Goal: Task Accomplishment & Management: Manage account settings

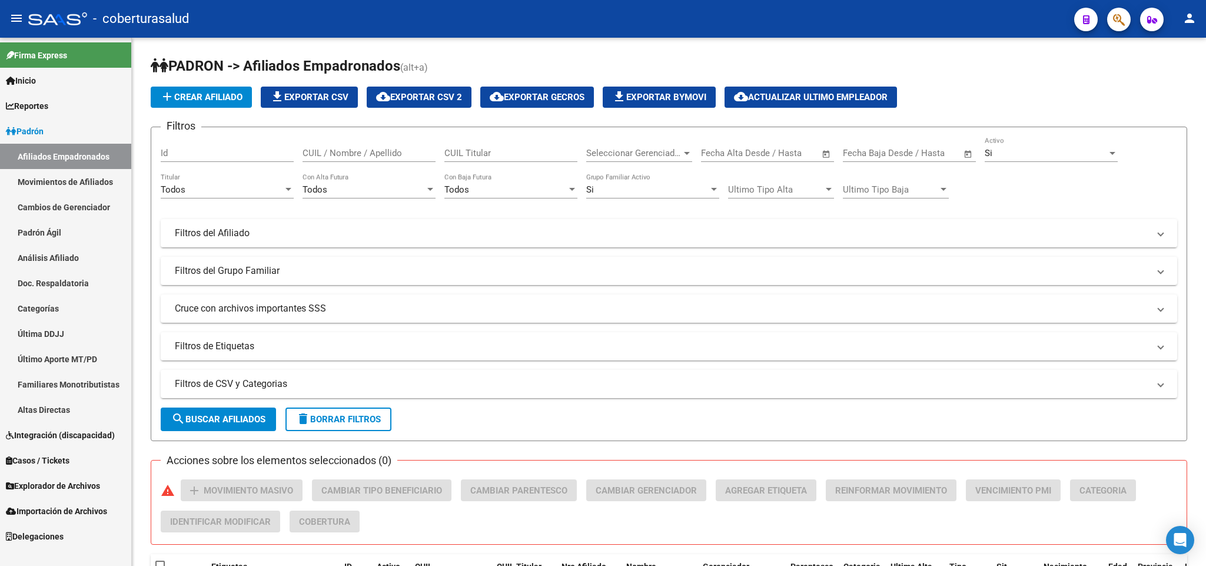
scroll to position [39, 0]
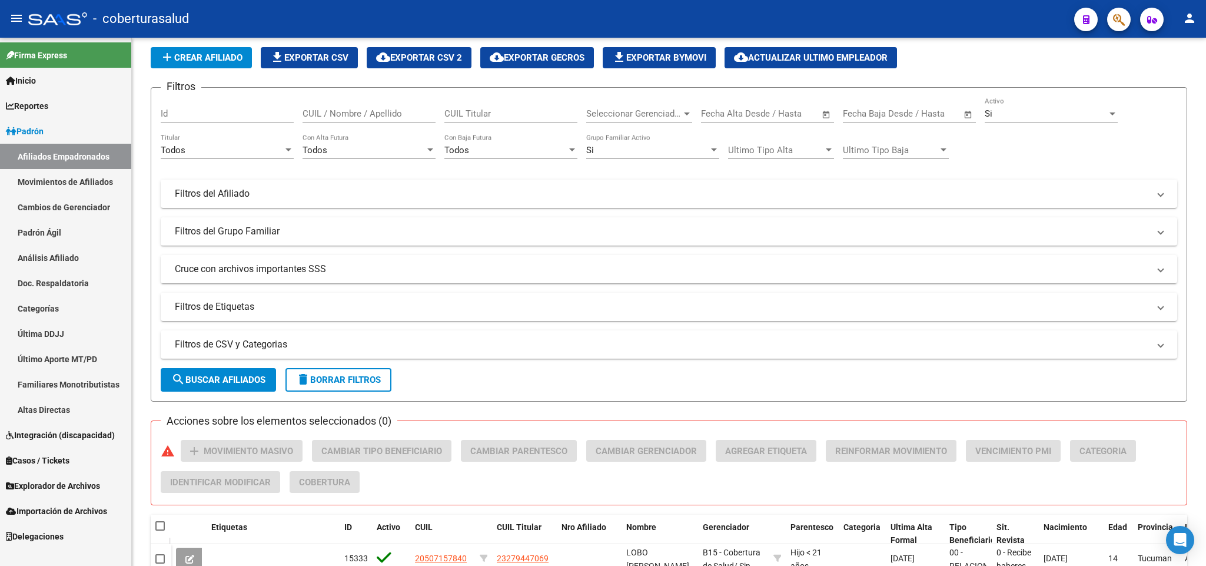
click at [69, 477] on link "Explorador de Archivos" at bounding box center [65, 485] width 131 height 25
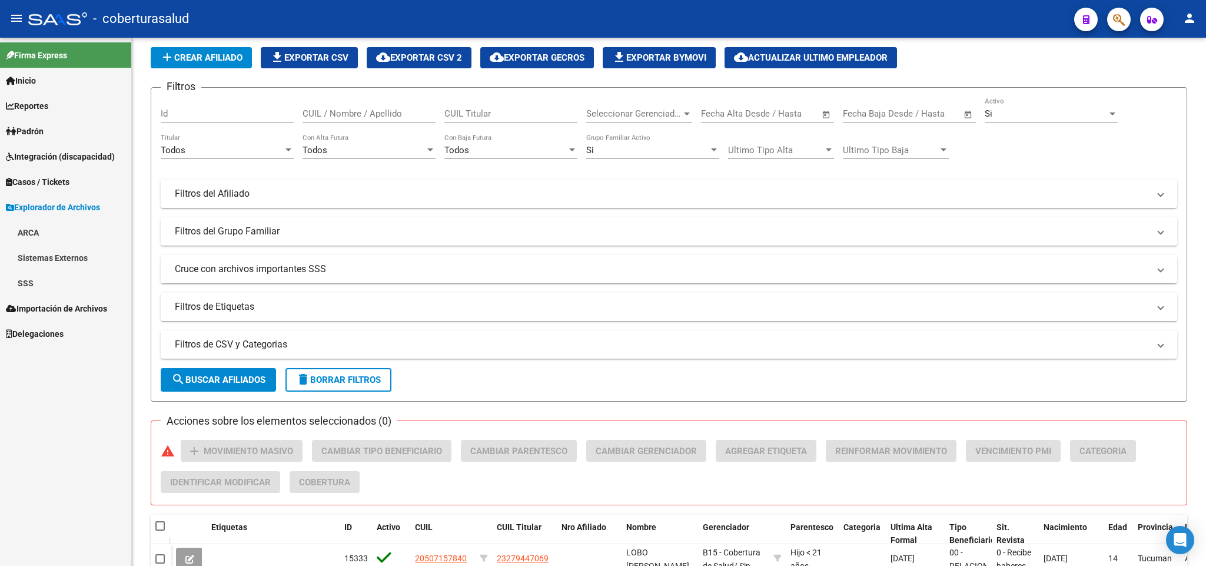
click at [64, 279] on link "SSS" at bounding box center [65, 282] width 131 height 25
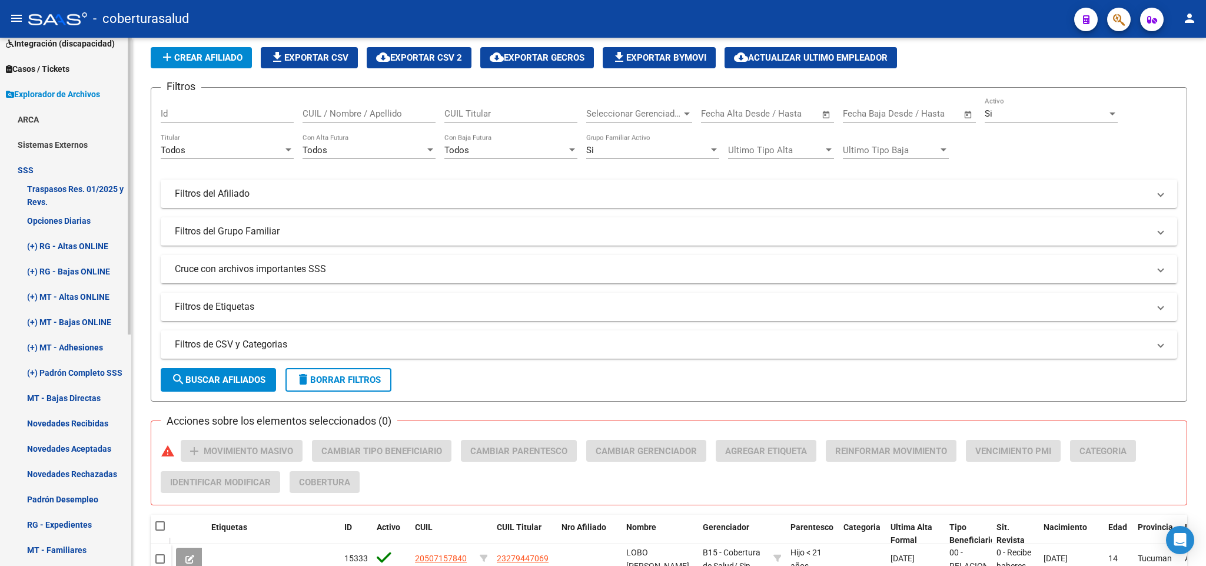
scroll to position [88, 0]
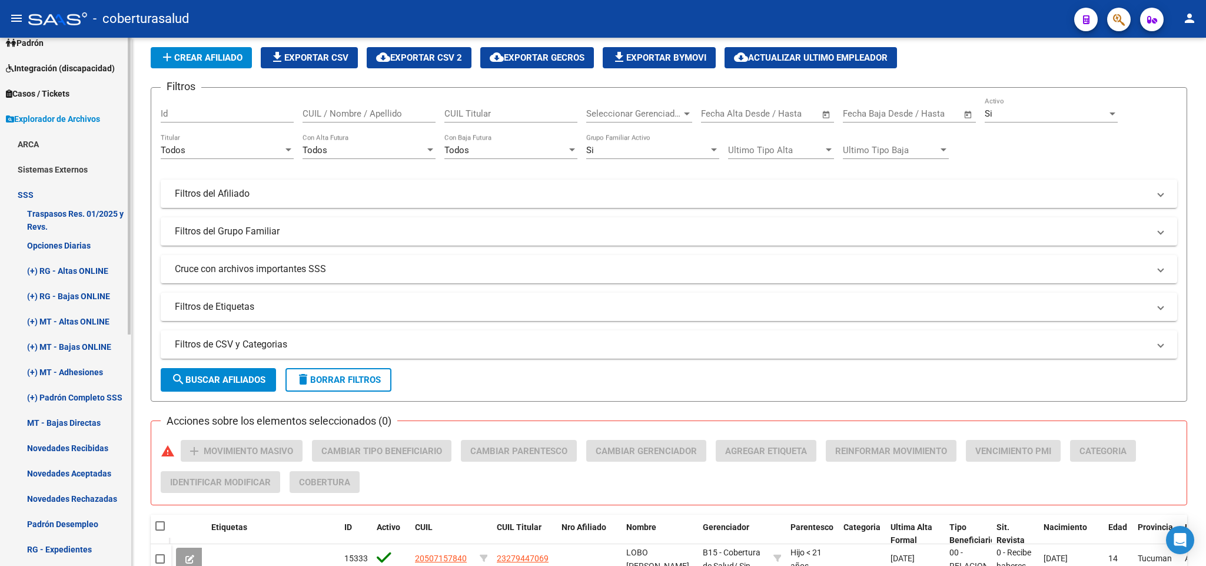
click at [94, 388] on link "(+) Padrón Completo SSS" at bounding box center [65, 396] width 131 height 25
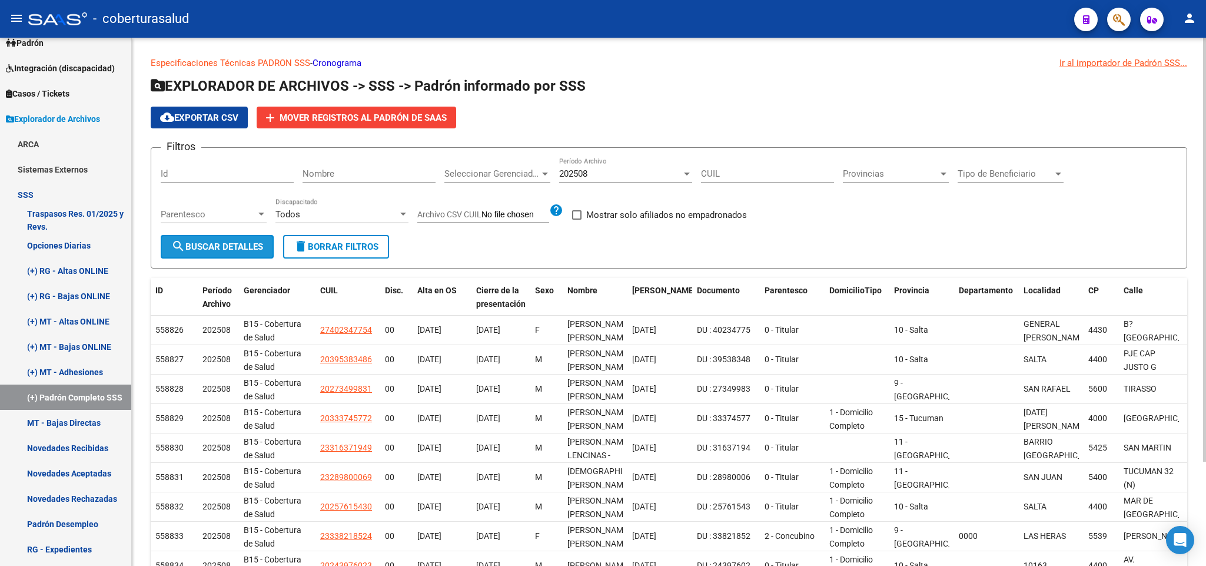
click at [235, 256] on button "search Buscar Detalles" at bounding box center [217, 247] width 113 height 24
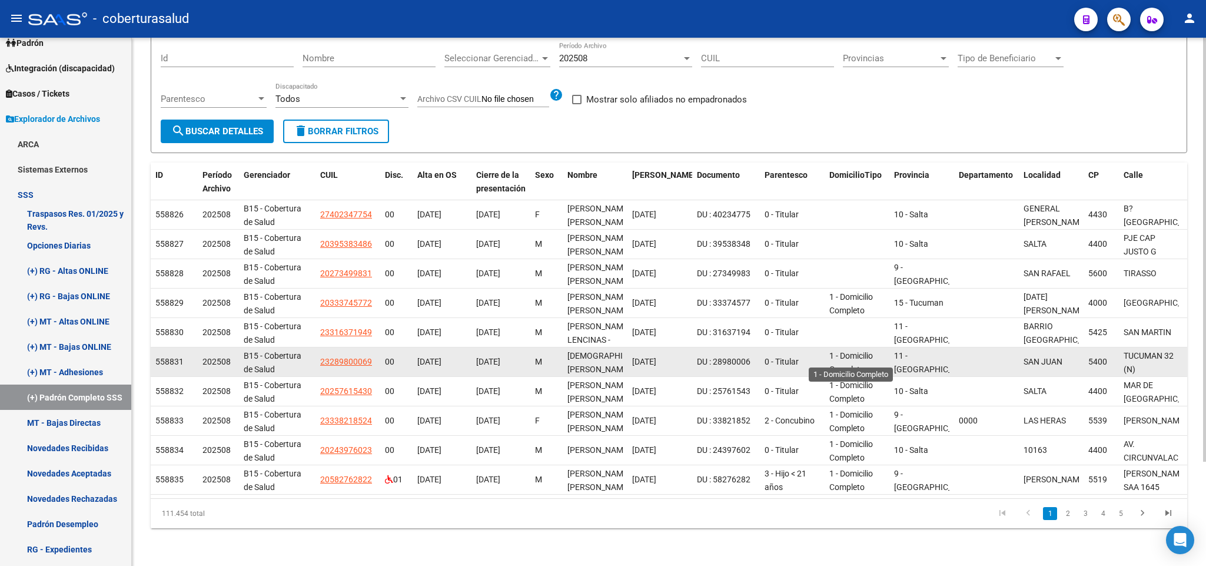
scroll to position [2, 0]
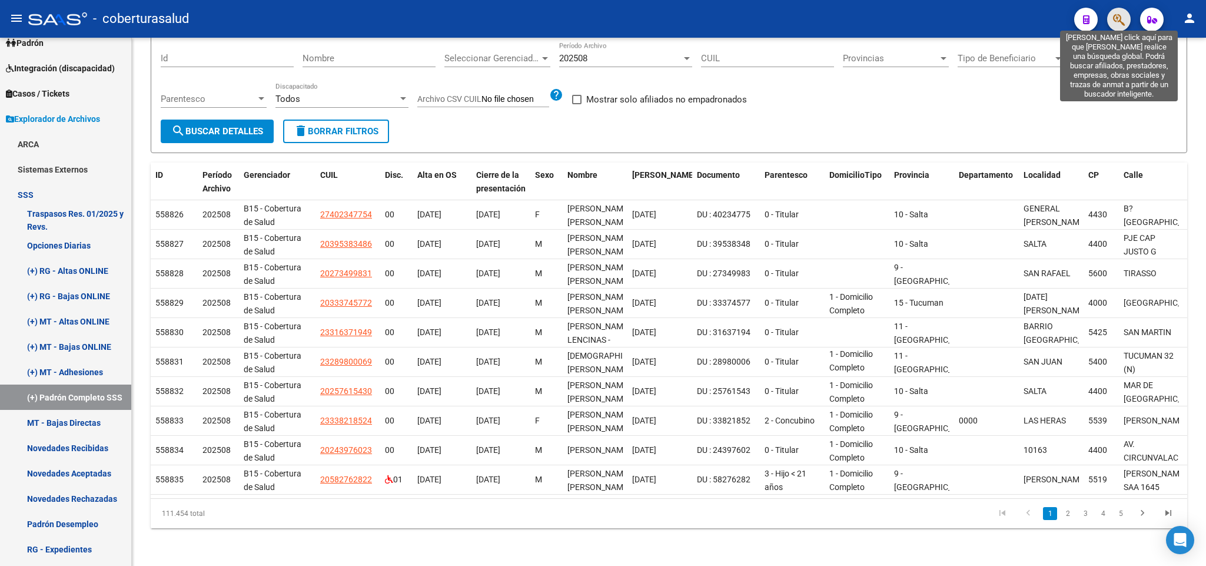
click at [1115, 16] on icon "button" at bounding box center [1119, 20] width 12 height 14
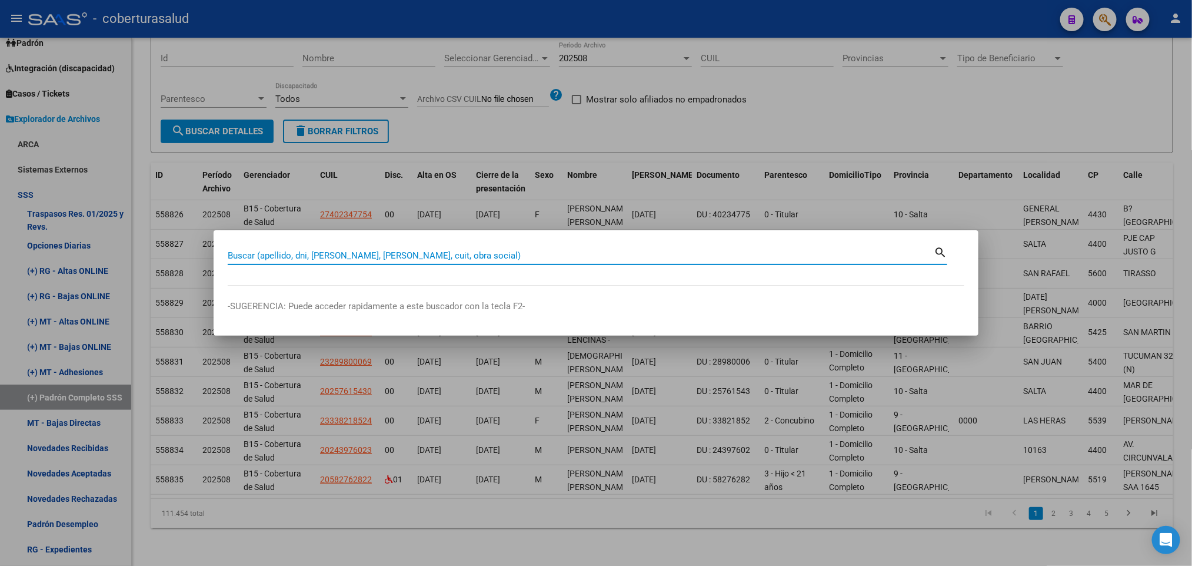
paste input "14300008"
type input "14300008"
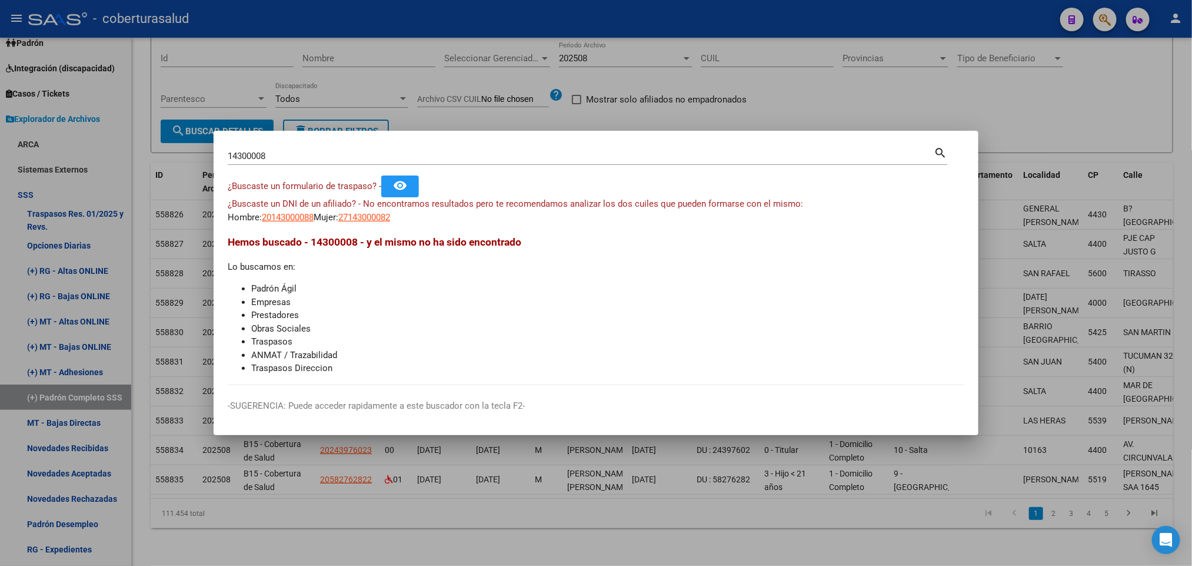
click at [727, 108] on div at bounding box center [596, 283] width 1192 height 566
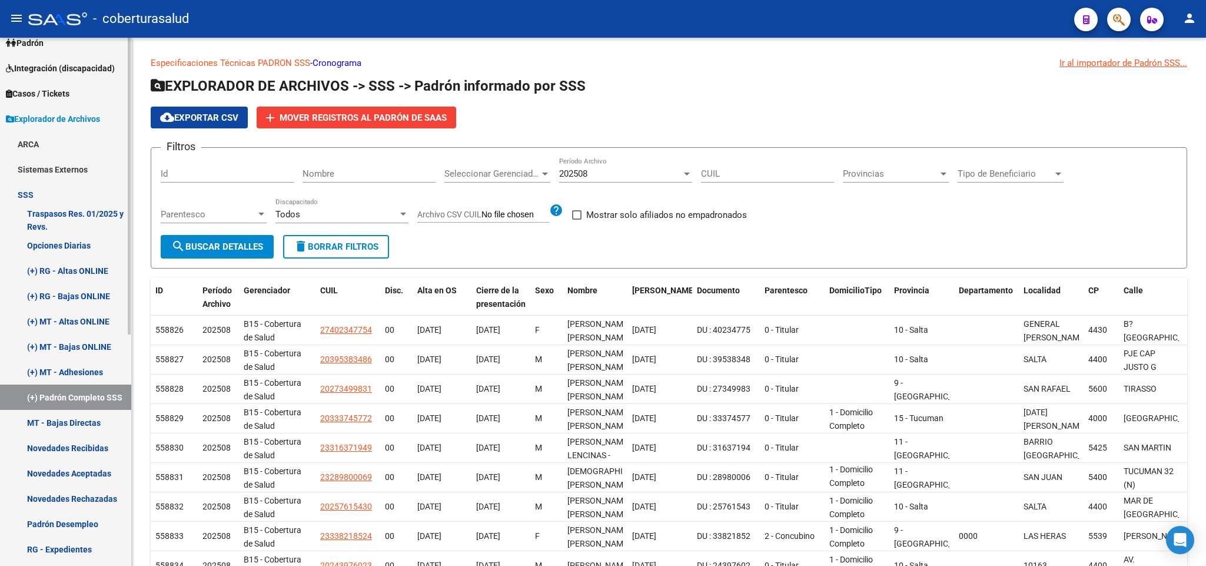
scroll to position [0, 0]
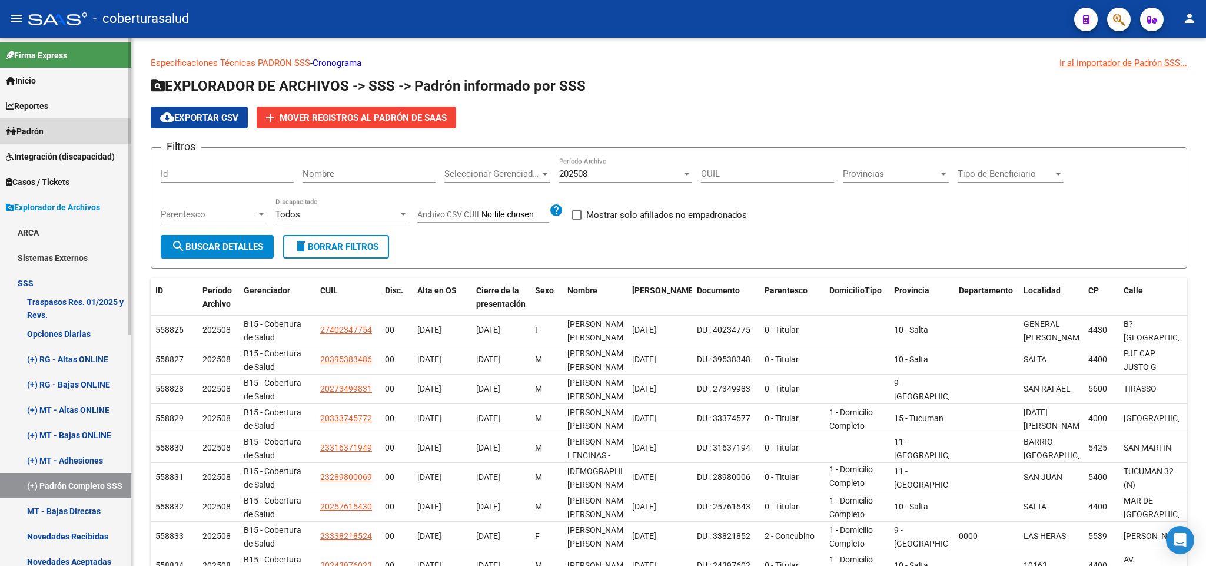
click at [61, 133] on link "Padrón" at bounding box center [65, 130] width 131 height 25
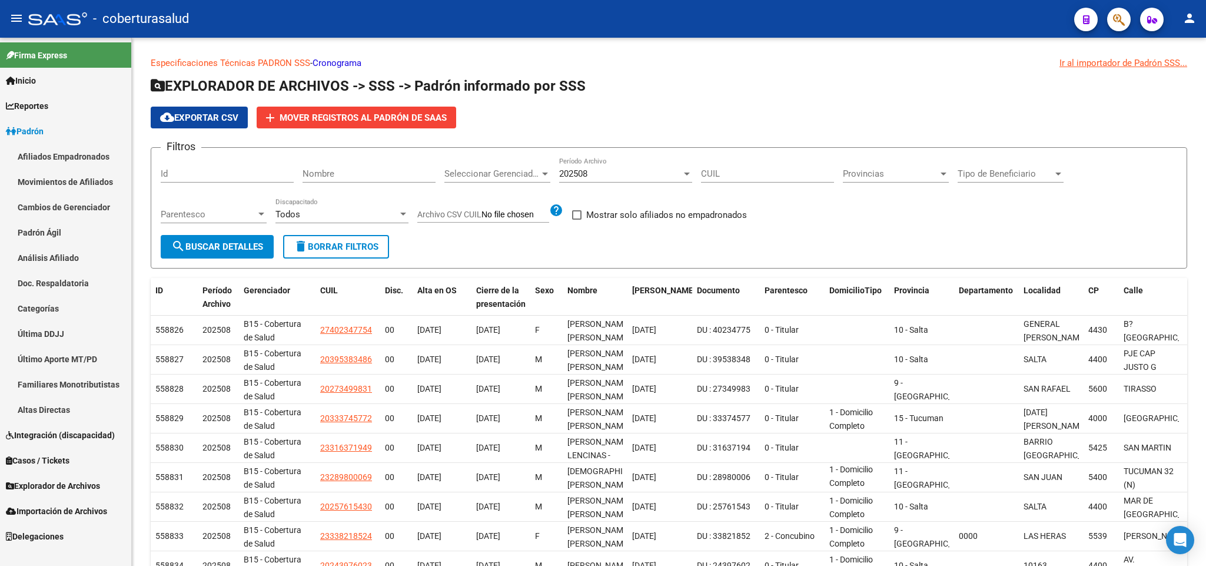
click at [69, 161] on link "Afiliados Empadronados" at bounding box center [65, 156] width 131 height 25
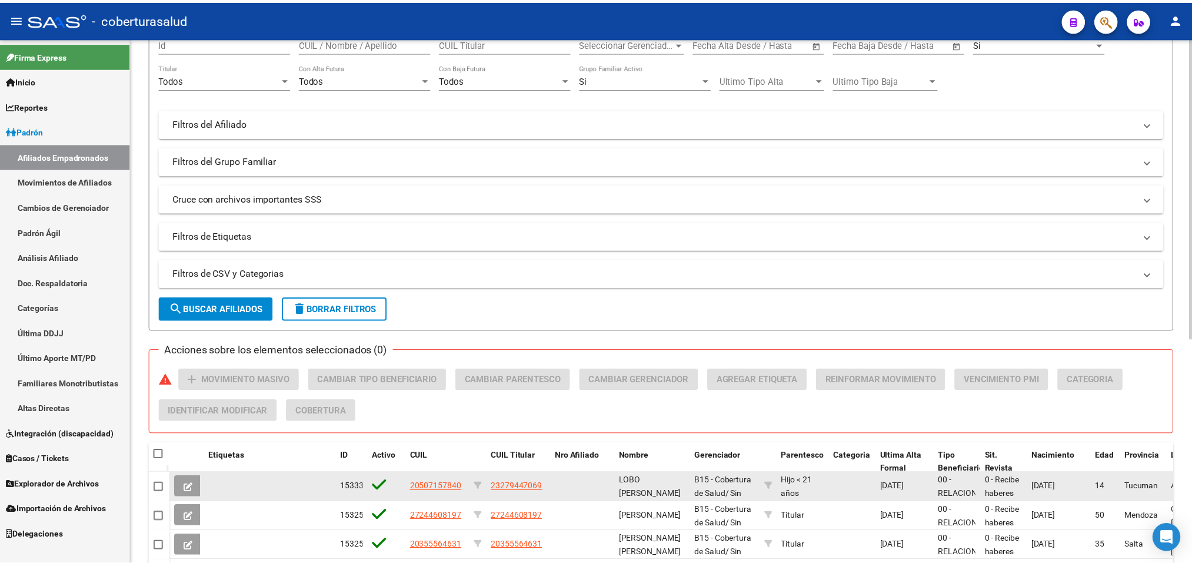
scroll to position [393, 0]
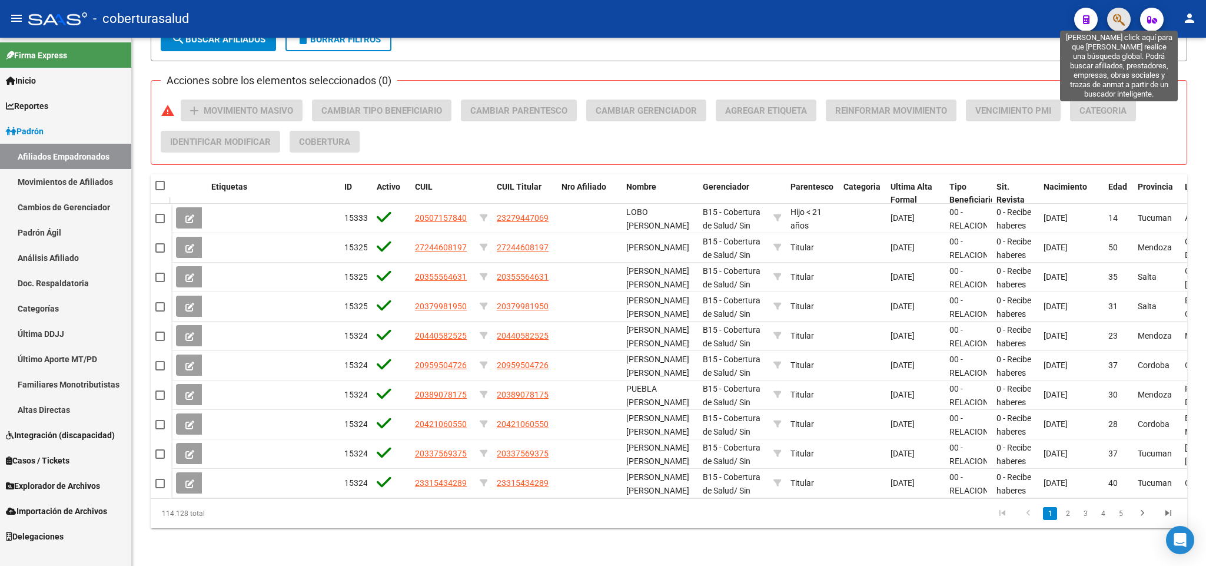
click at [1115, 14] on icon "button" at bounding box center [1119, 20] width 12 height 14
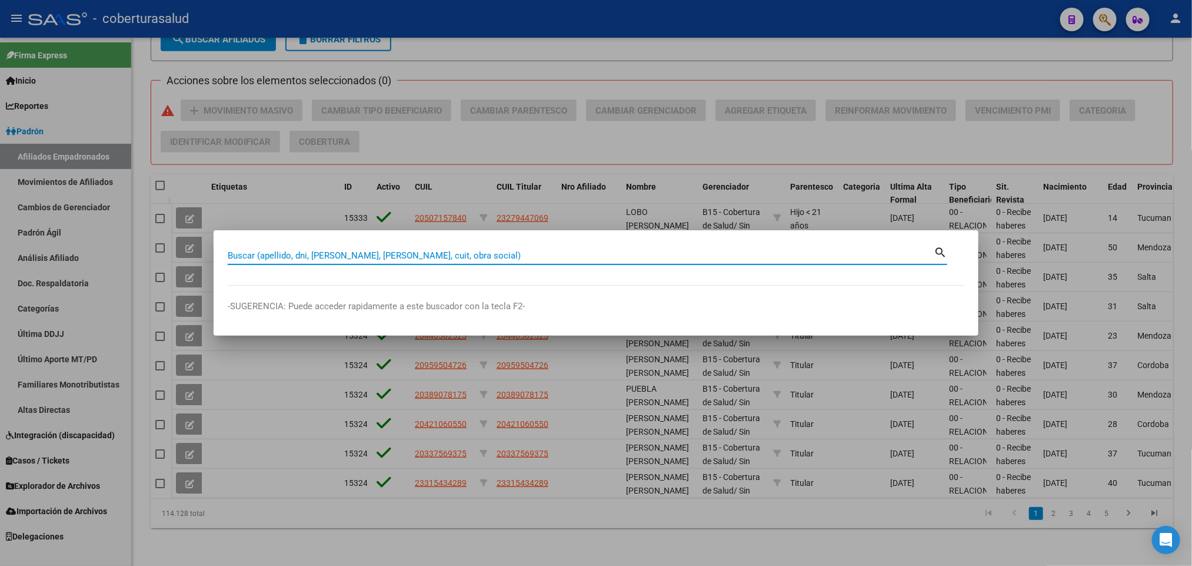
paste input "20143000789"
type input "20143000789"
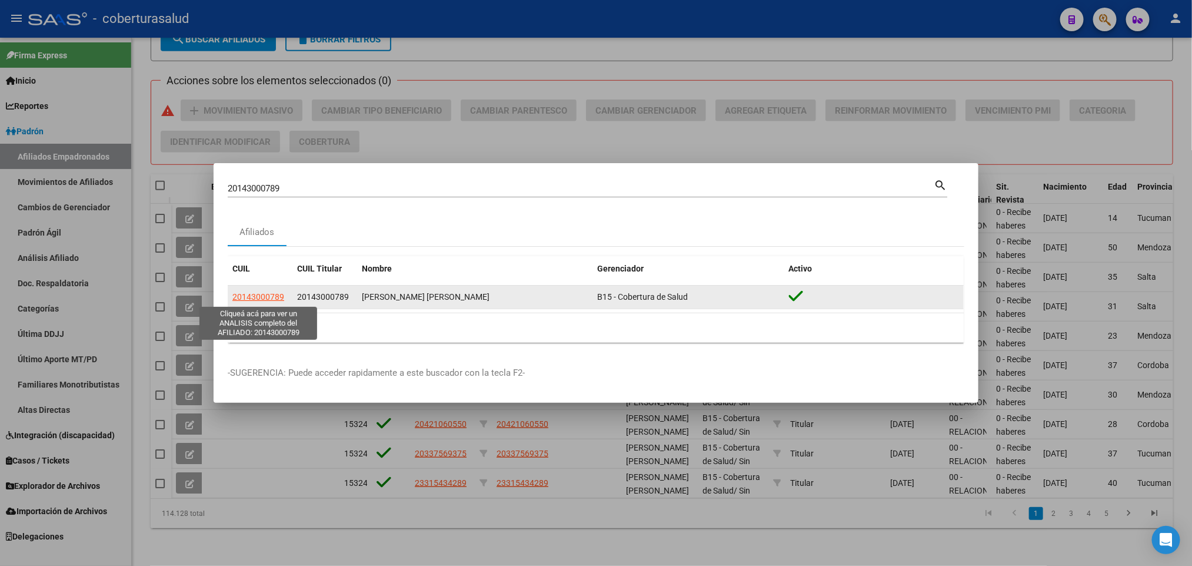
click at [276, 301] on span "20143000789" at bounding box center [258, 296] width 52 height 9
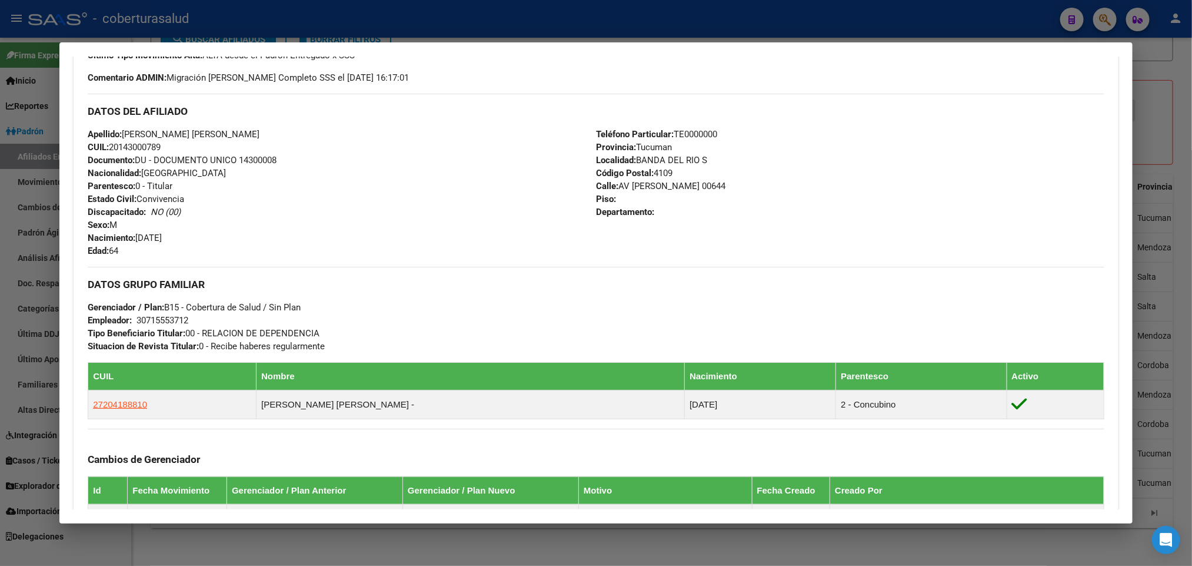
scroll to position [88, 0]
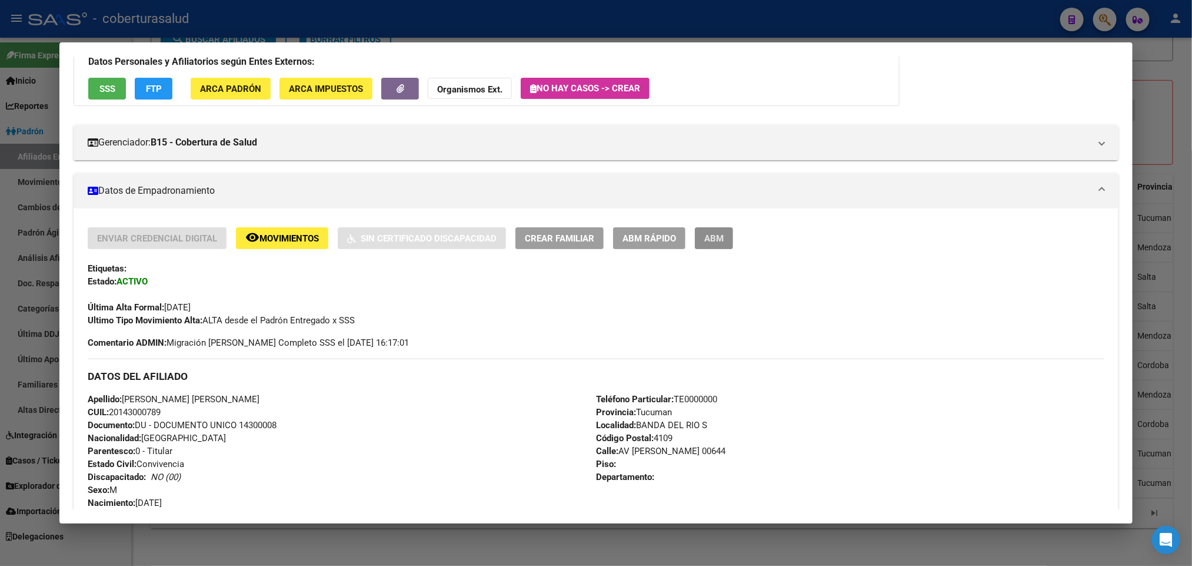
click at [704, 235] on span "ABM" at bounding box center [713, 238] width 19 height 11
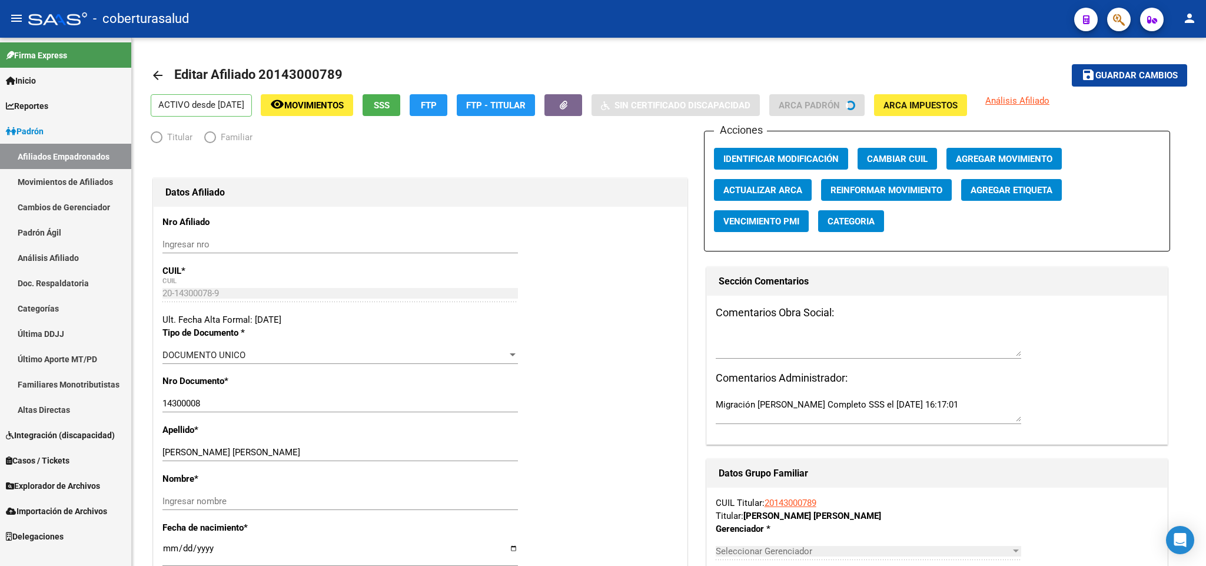
radio input "true"
type input "30-71555371-2"
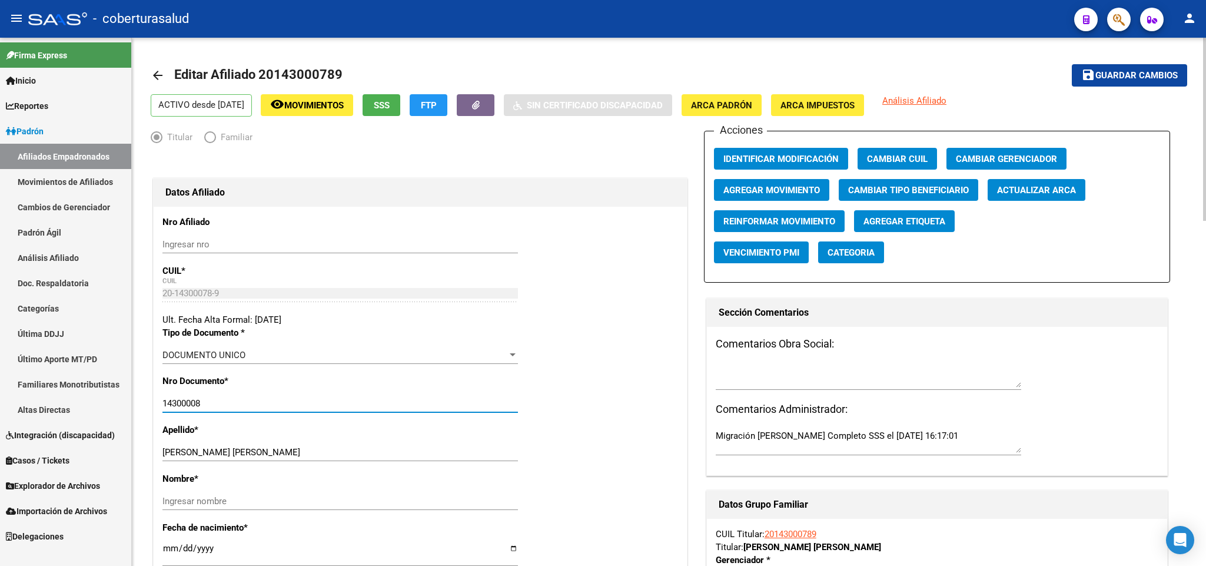
click at [415, 403] on input "14300008" at bounding box center [339, 403] width 355 height 11
click at [353, 358] on div "DOCUMENTO UNICO" at bounding box center [334, 355] width 345 height 11
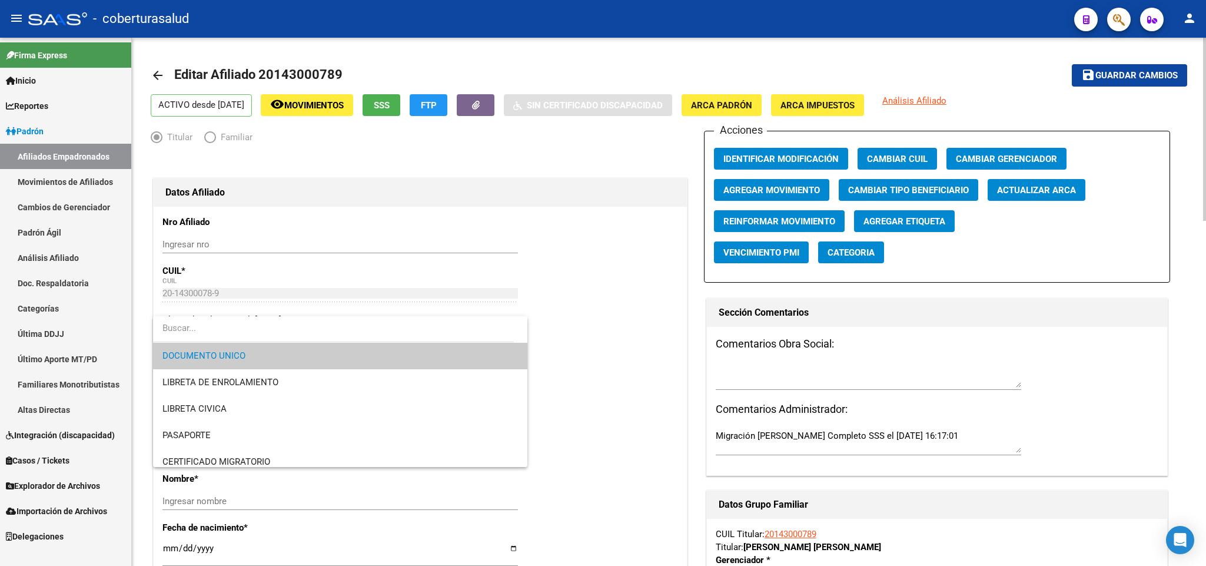
click at [353, 358] on span "DOCUMENTO UNICO" at bounding box center [339, 356] width 355 height 26
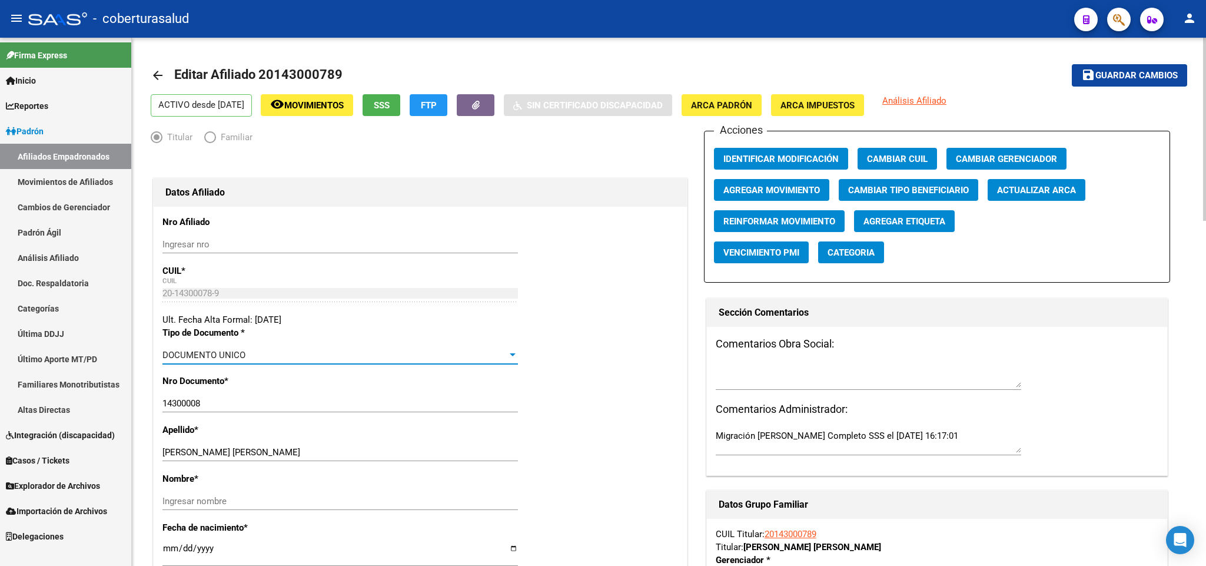
click at [241, 286] on div "20-14300078-9 CUIL" at bounding box center [339, 293] width 355 height 18
click at [230, 403] on input "14300008" at bounding box center [339, 403] width 355 height 11
paste input "20143000789"
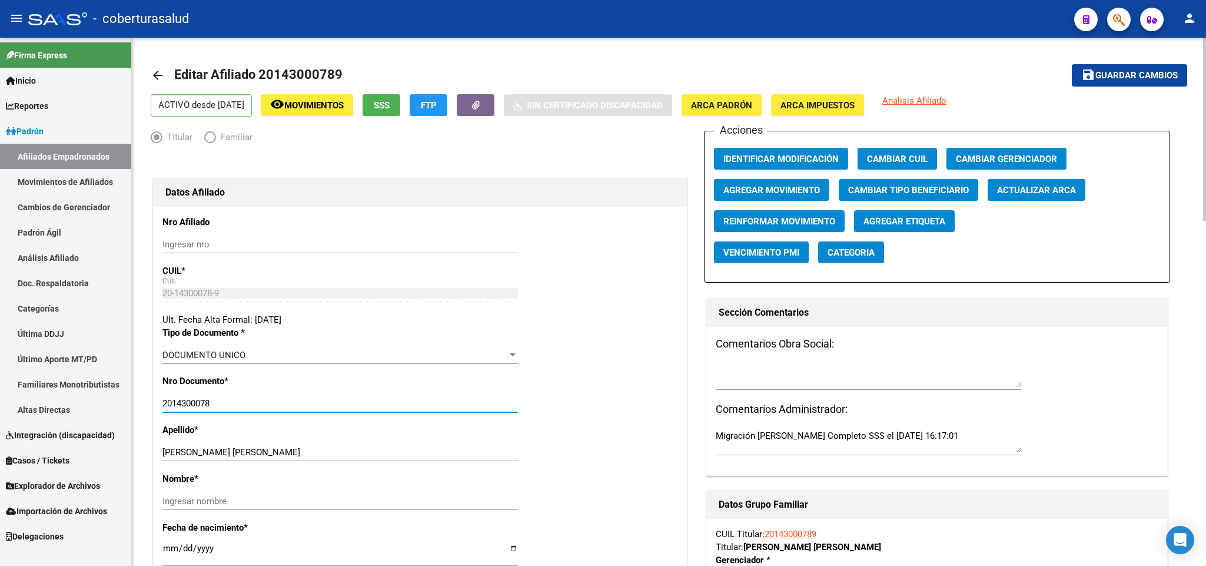
click at [168, 408] on input "2014300078" at bounding box center [339, 403] width 355 height 11
type input "14300078"
click at [1072, 64] on button "save Guardar cambios" at bounding box center [1129, 75] width 115 height 22
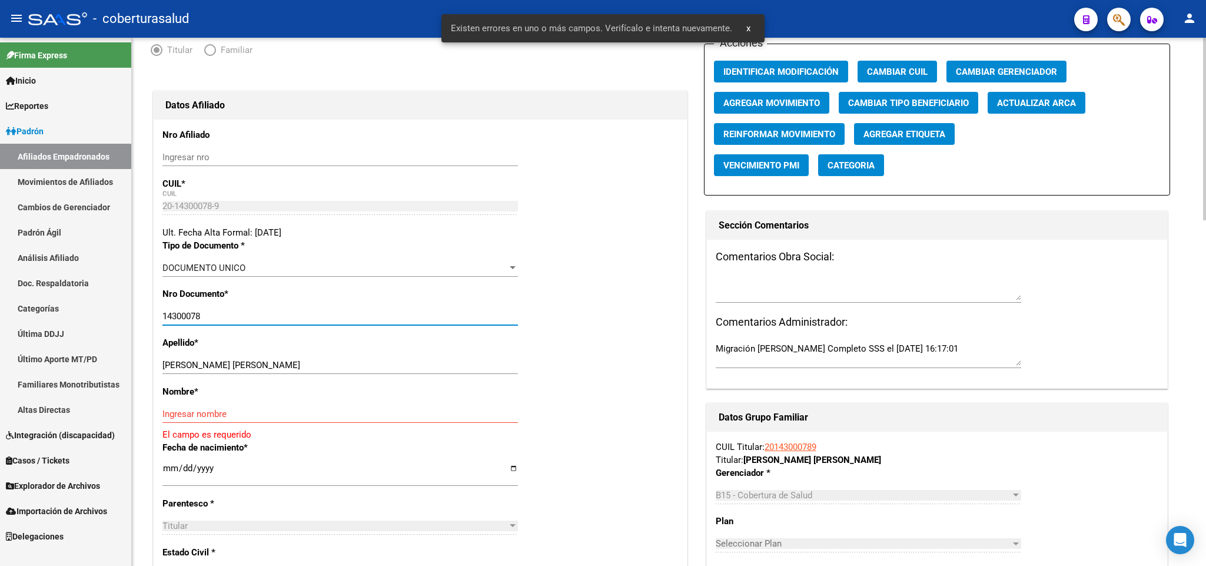
scroll to position [88, 0]
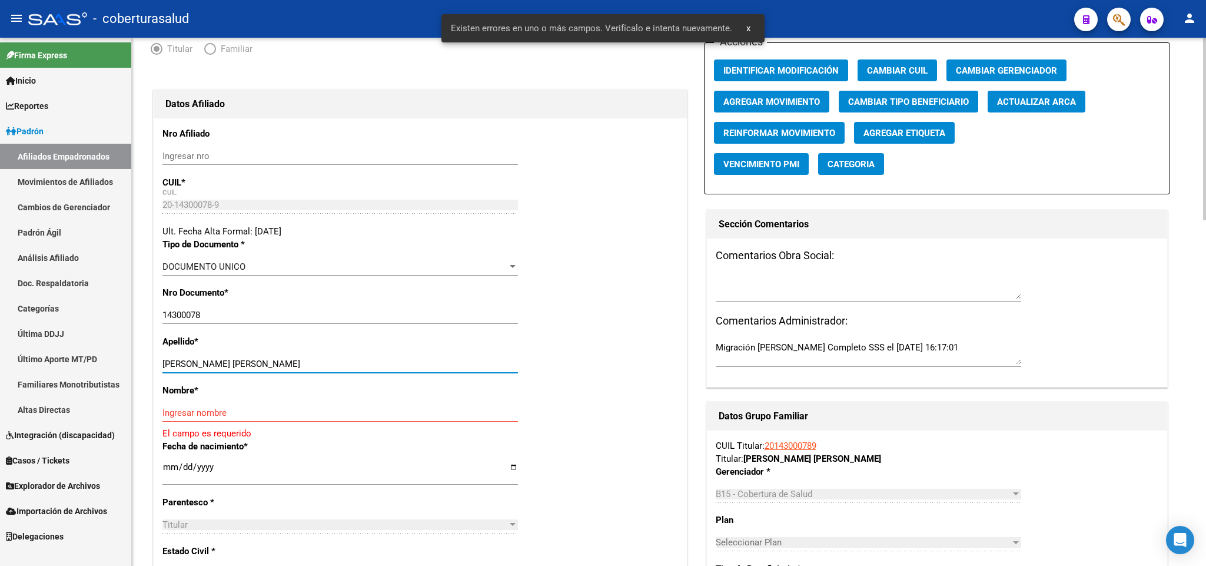
drag, startPoint x: 200, startPoint y: 364, endPoint x: 267, endPoint y: 364, distance: 67.7
click at [267, 364] on input "[PERSON_NAME] [PERSON_NAME]" at bounding box center [339, 363] width 355 height 11
drag, startPoint x: 198, startPoint y: 366, endPoint x: 274, endPoint y: 366, distance: 75.9
click at [274, 366] on input "[PERSON_NAME] [PERSON_NAME]" at bounding box center [339, 363] width 355 height 11
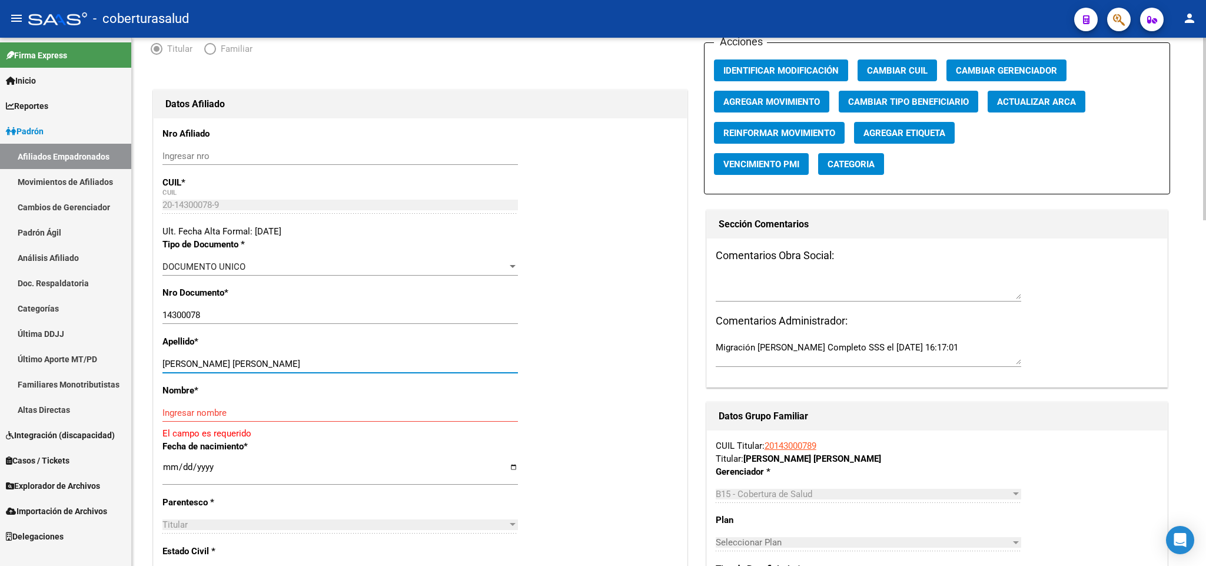
click at [260, 359] on input "[PERSON_NAME] [PERSON_NAME]" at bounding box center [339, 363] width 355 height 11
drag, startPoint x: 260, startPoint y: 360, endPoint x: 207, endPoint y: 363, distance: 53.6
click at [207, 363] on input "[PERSON_NAME] [PERSON_NAME]" at bounding box center [339, 363] width 355 height 11
type input "JUAREZ"
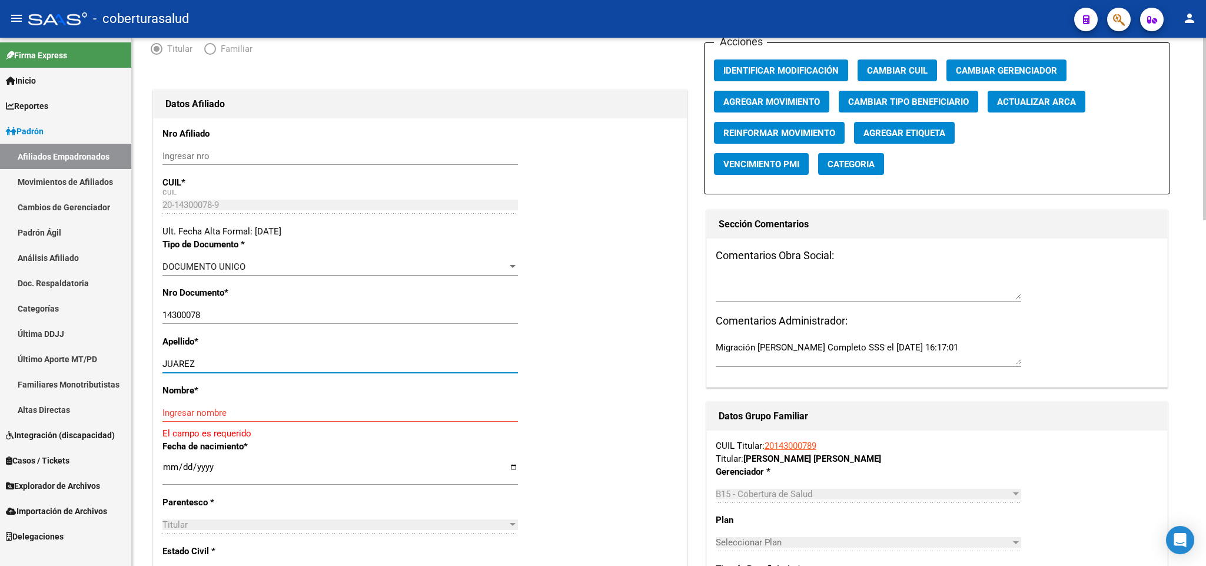
click at [193, 417] on input "Ingresar nombre" at bounding box center [339, 412] width 355 height 11
paste input "[PERSON_NAME]"
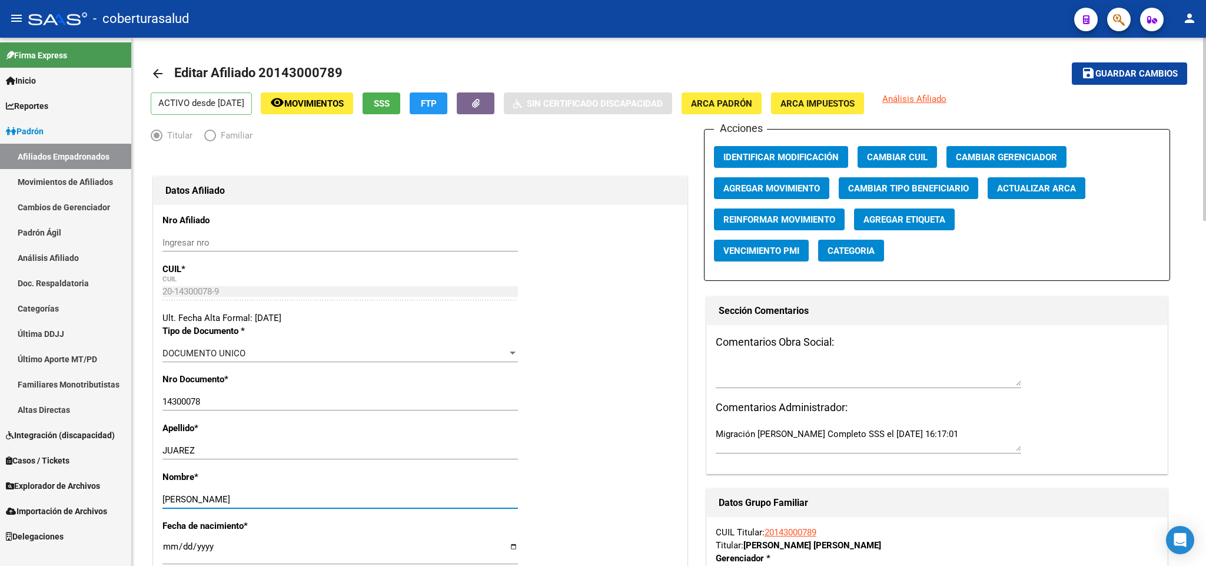
scroll to position [0, 0]
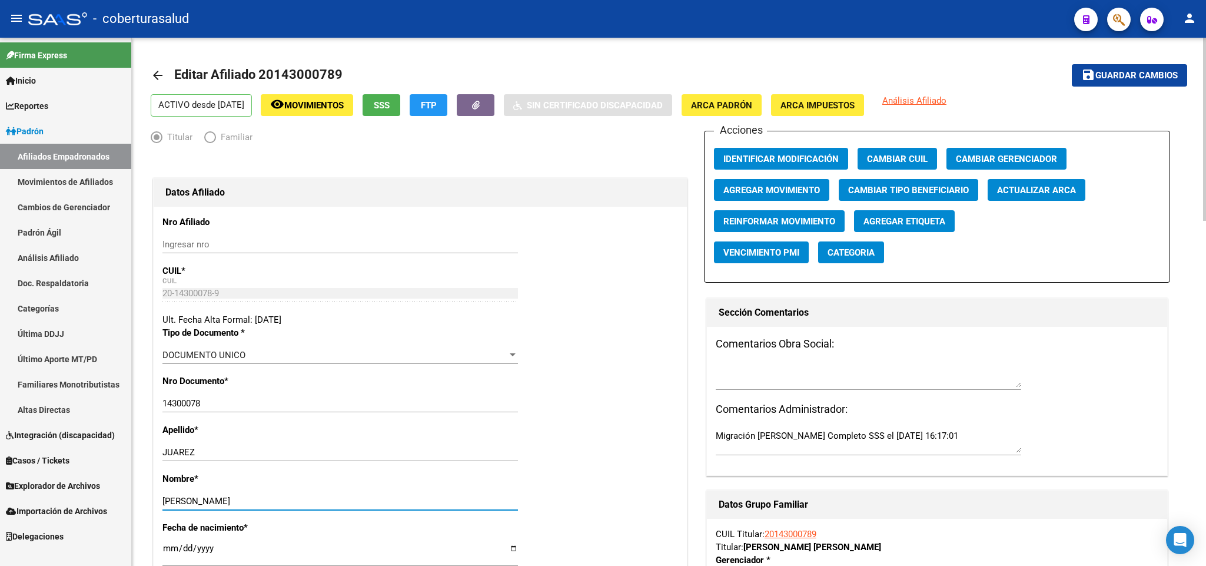
type input "[PERSON_NAME]"
click at [1092, 74] on mat-icon "save" at bounding box center [1088, 75] width 14 height 14
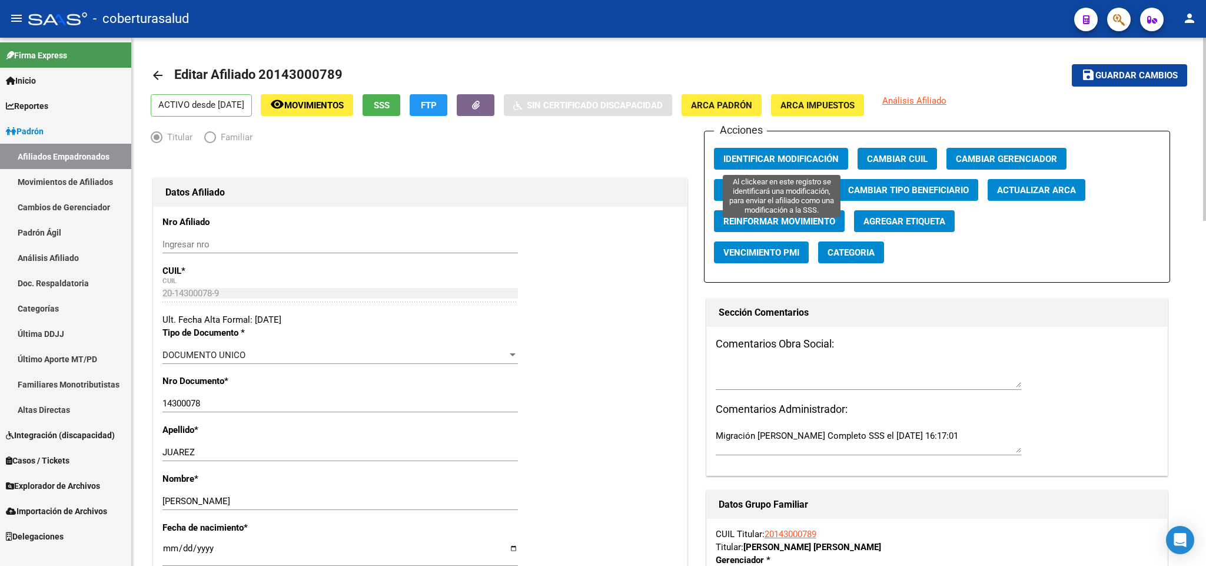
click at [777, 163] on span "Identificar Modificación" at bounding box center [780, 159] width 115 height 11
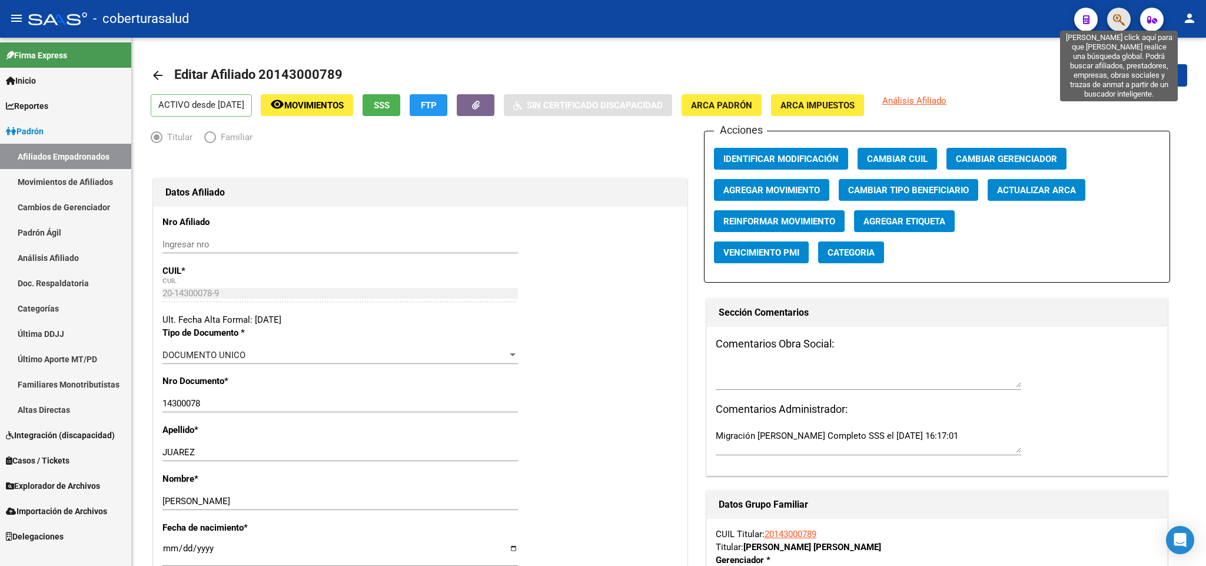
click at [1123, 16] on icon "button" at bounding box center [1119, 20] width 12 height 14
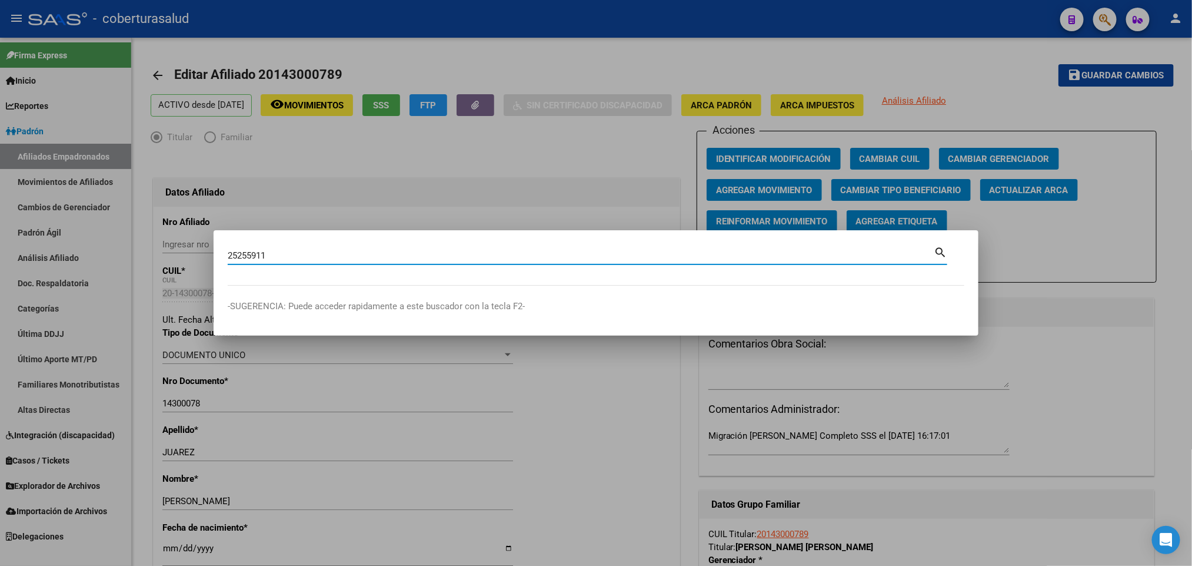
type input "25255911"
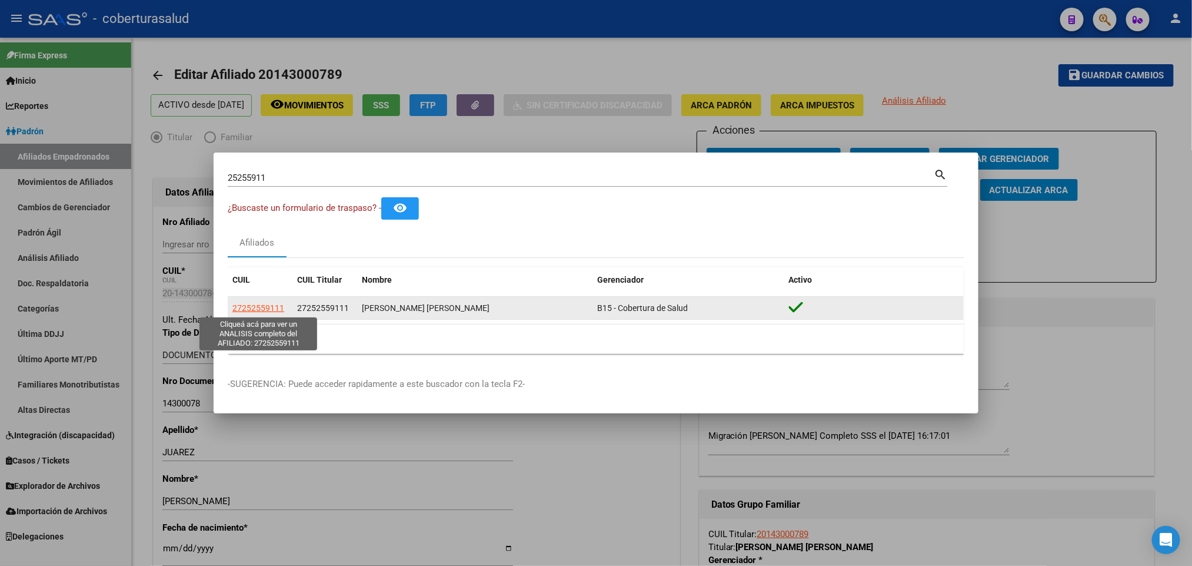
click at [251, 309] on span "27252559111" at bounding box center [258, 307] width 52 height 9
type textarea "27252559111"
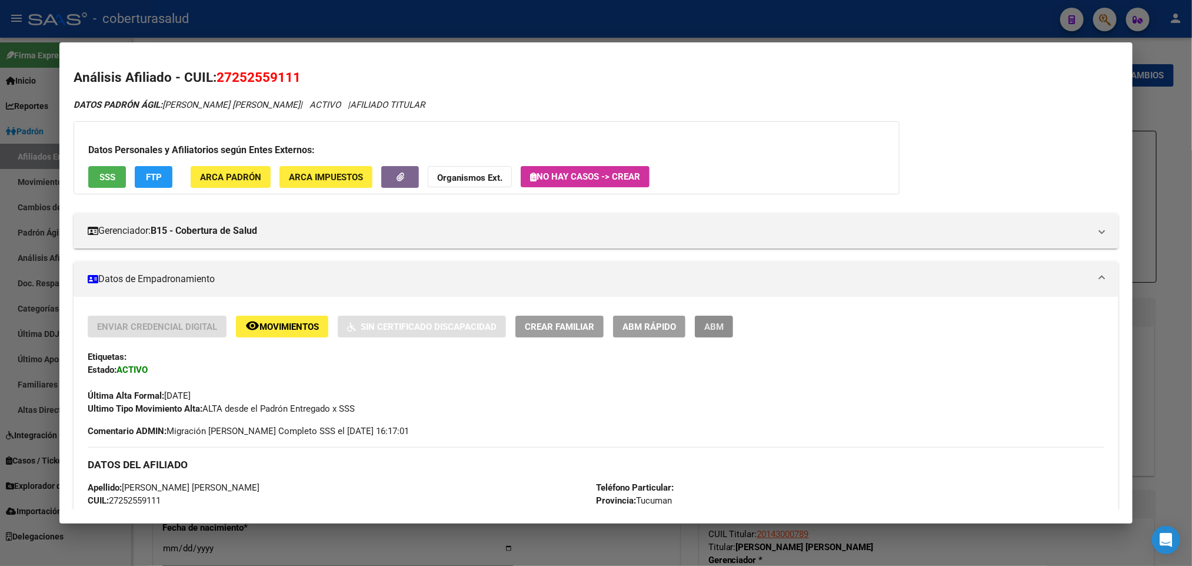
click at [696, 320] on button "ABM" at bounding box center [714, 326] width 38 height 22
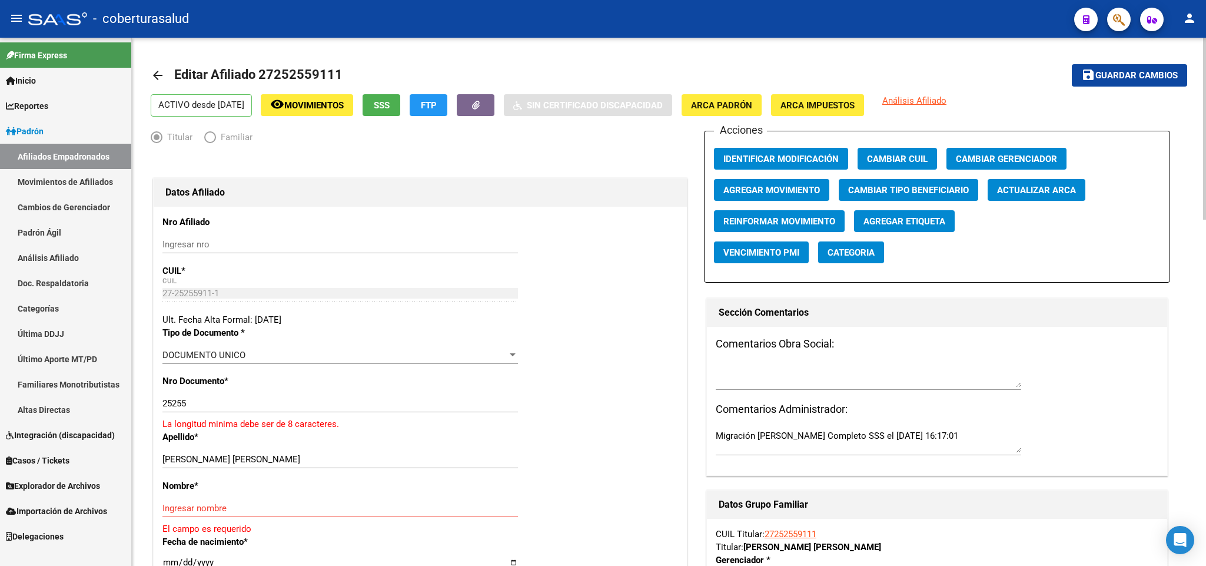
click at [308, 100] on span "Movimientos" at bounding box center [313, 105] width 59 height 11
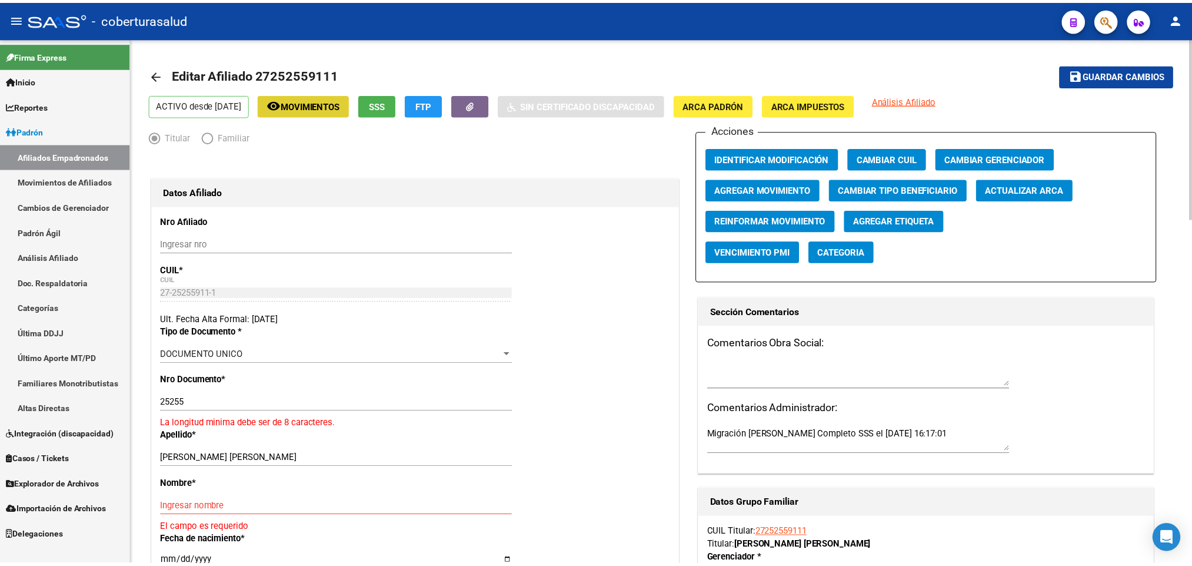
scroll to position [88, 0]
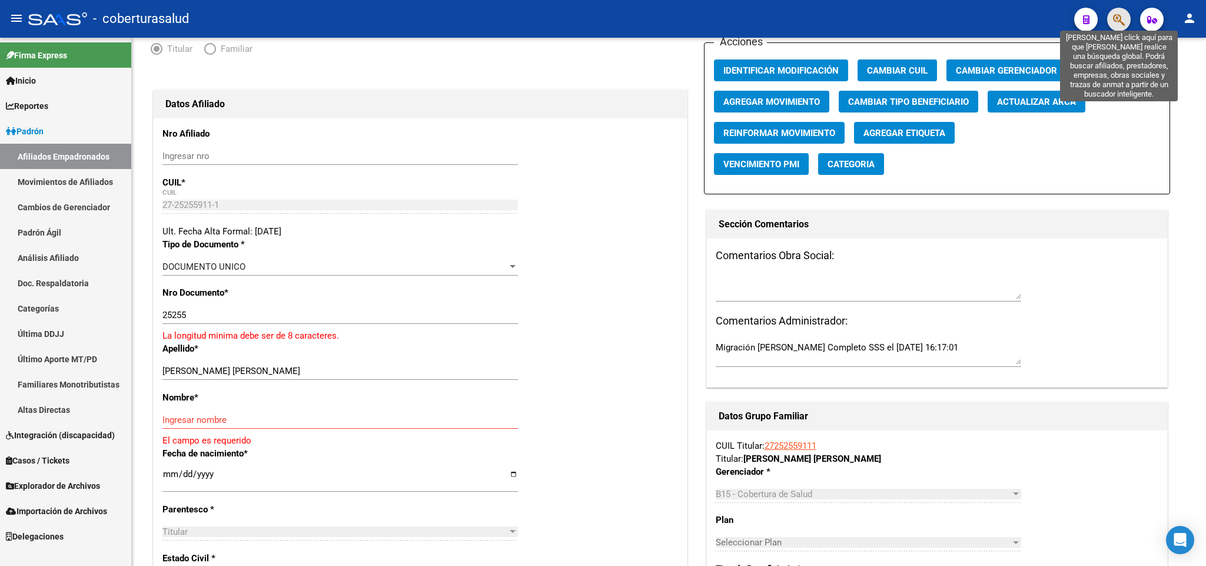
click at [1122, 18] on icon "button" at bounding box center [1119, 20] width 12 height 14
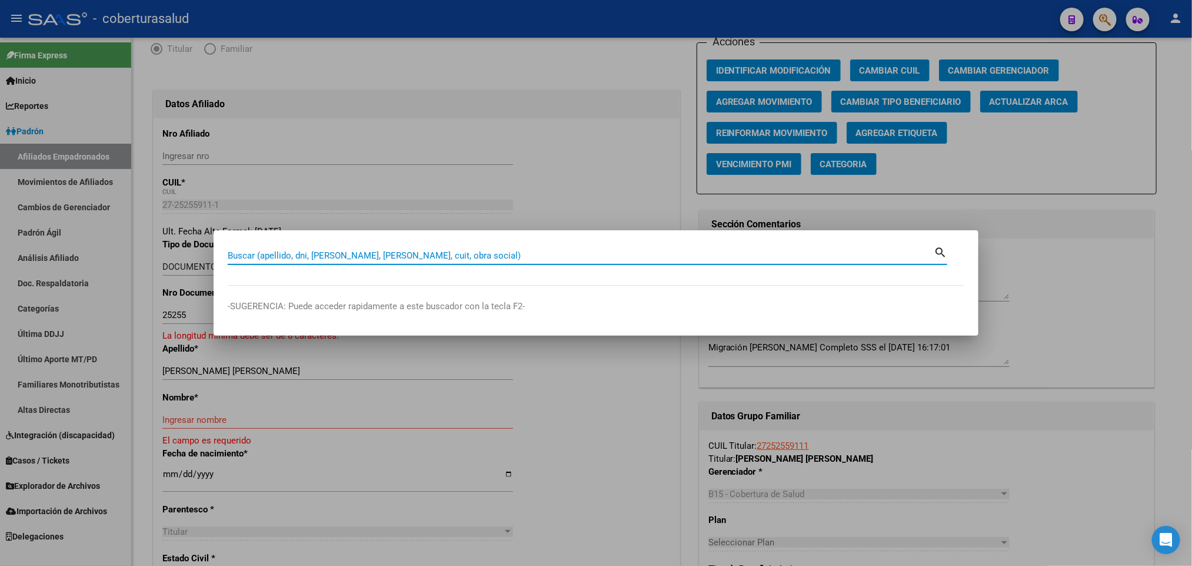
paste input "20136032438"
type input "20136032438"
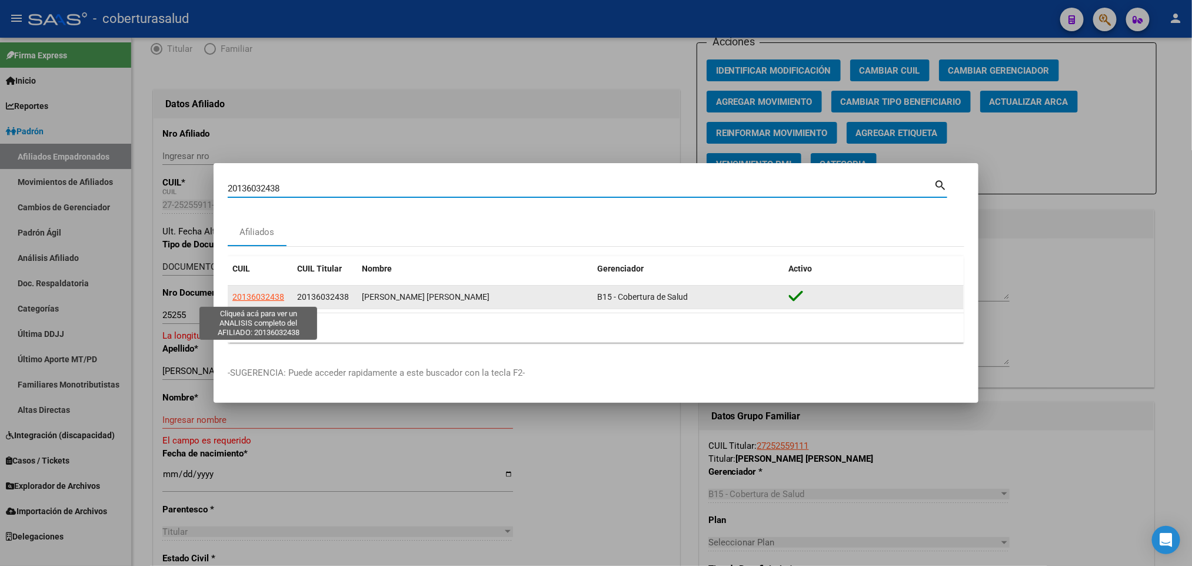
click at [280, 298] on span "20136032438" at bounding box center [258, 296] width 52 height 9
type textarea "20136032438"
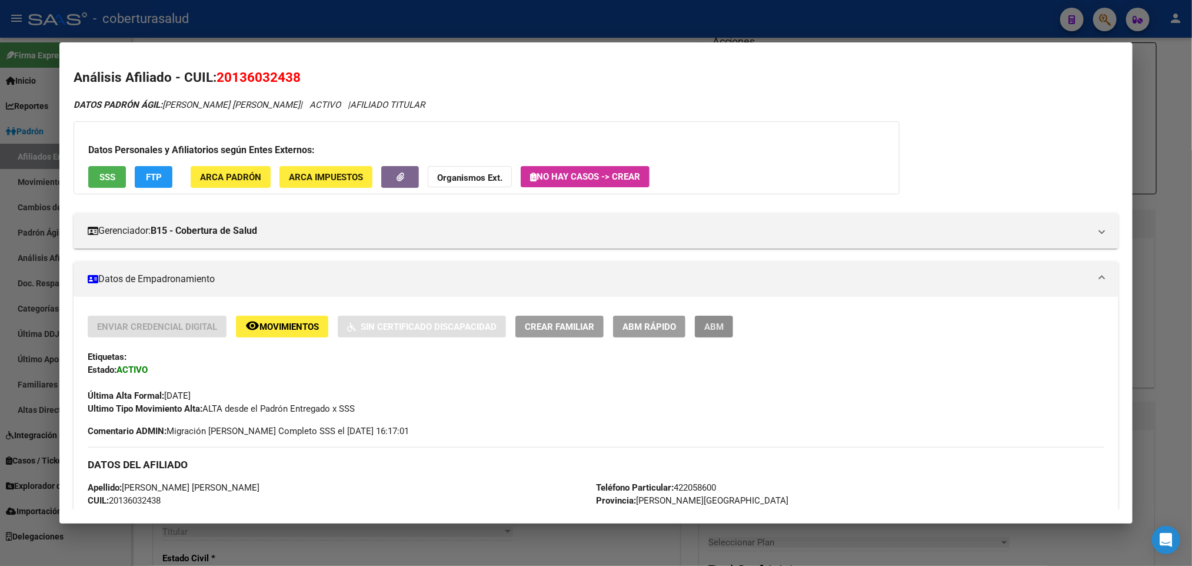
click at [704, 325] on span "ABM" at bounding box center [713, 326] width 19 height 11
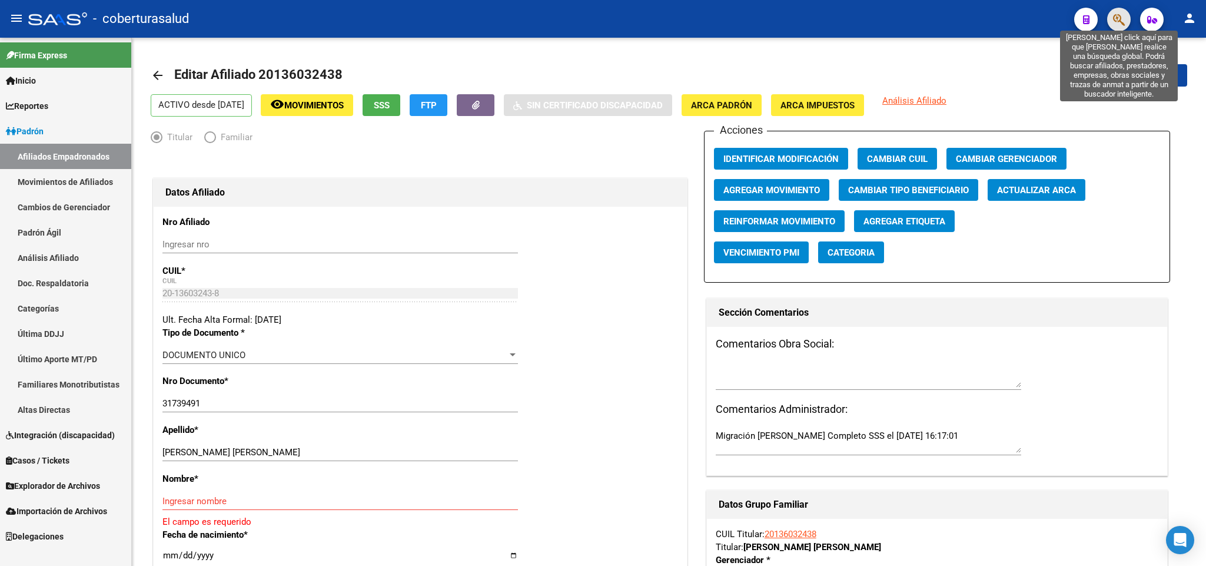
click at [1118, 19] on icon "button" at bounding box center [1119, 20] width 12 height 14
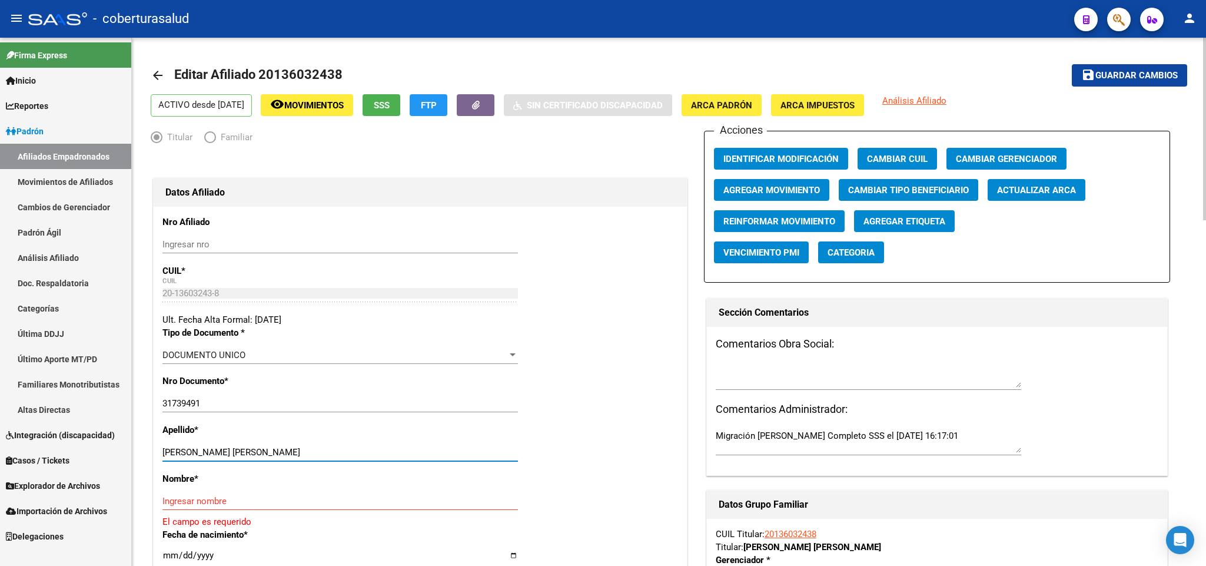
drag, startPoint x: 205, startPoint y: 454, endPoint x: 272, endPoint y: 454, distance: 67.1
click at [272, 454] on input "[PERSON_NAME] [PERSON_NAME]" at bounding box center [339, 452] width 355 height 11
drag, startPoint x: 202, startPoint y: 453, endPoint x: 291, endPoint y: 454, distance: 89.5
click at [291, 454] on input "[PERSON_NAME] [PERSON_NAME]" at bounding box center [339, 452] width 355 height 11
click at [230, 396] on div "31739491 Ingresar nro" at bounding box center [339, 403] width 355 height 18
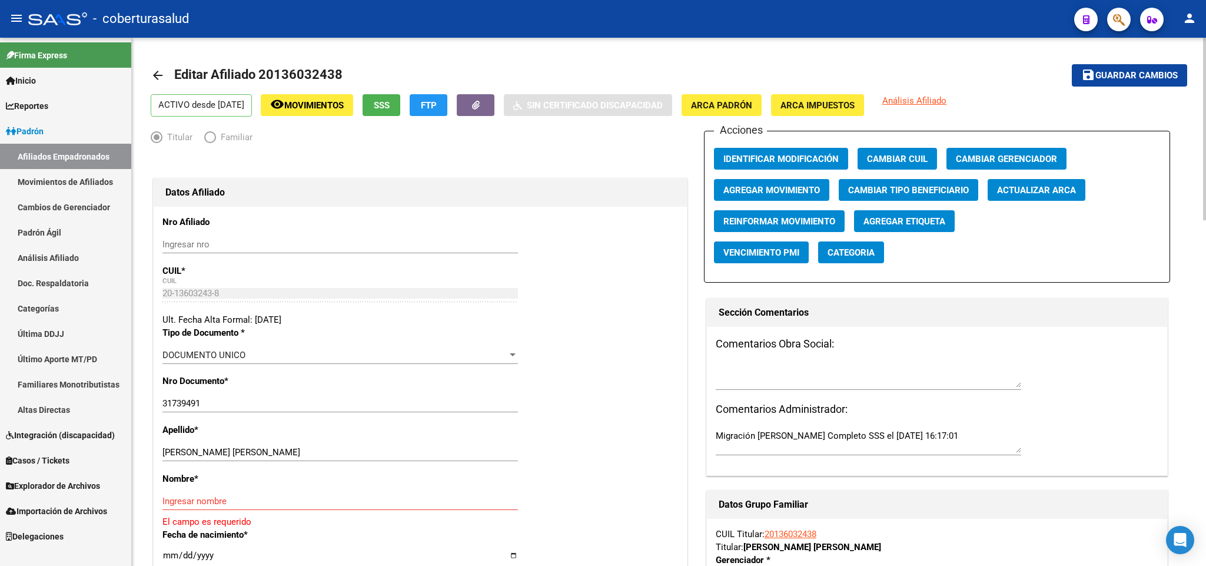
click at [230, 396] on div "31739491 Ingresar nro" at bounding box center [339, 403] width 355 height 18
click at [221, 396] on div "31739491 Ingresar nro" at bounding box center [339, 403] width 355 height 18
paste input "13603243"
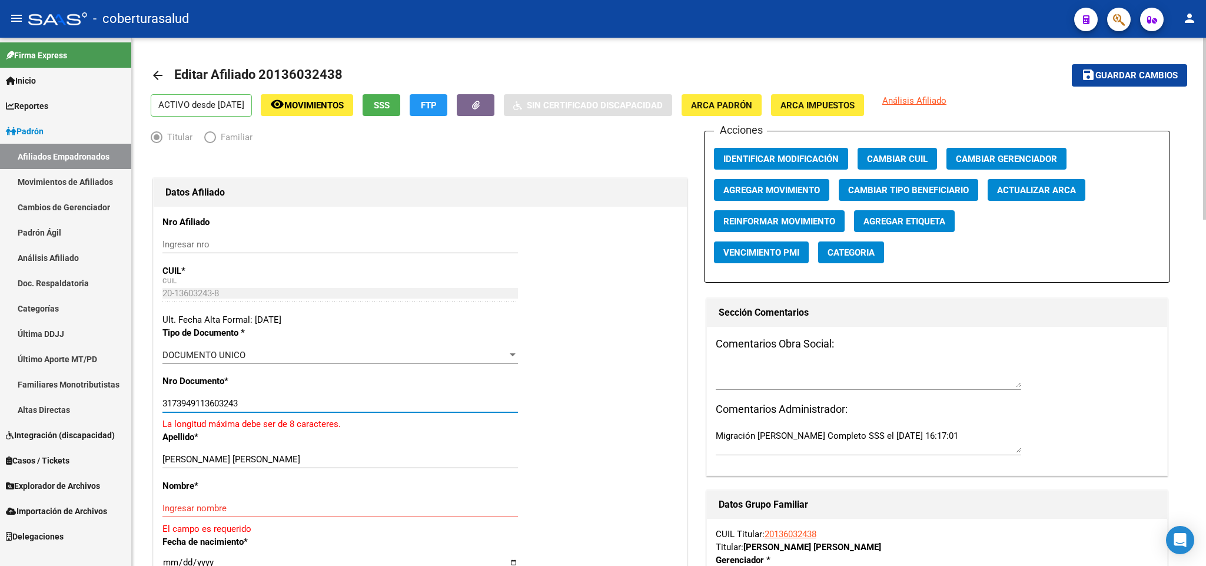
click at [252, 406] on input "3173949113603243" at bounding box center [339, 403] width 355 height 11
paste input "number"
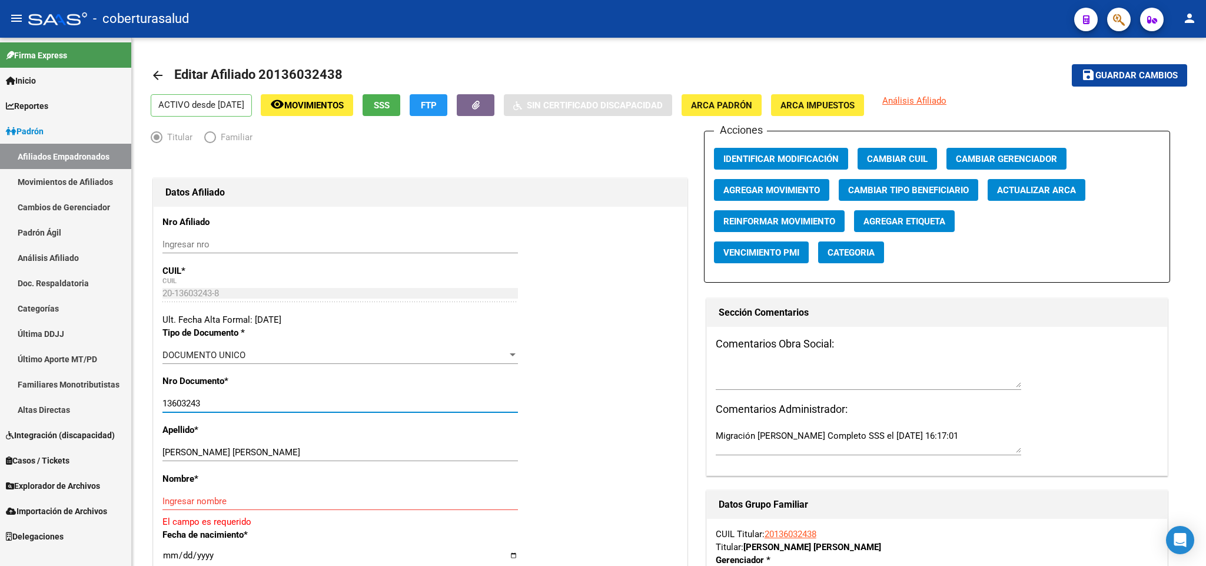
type input "13603243"
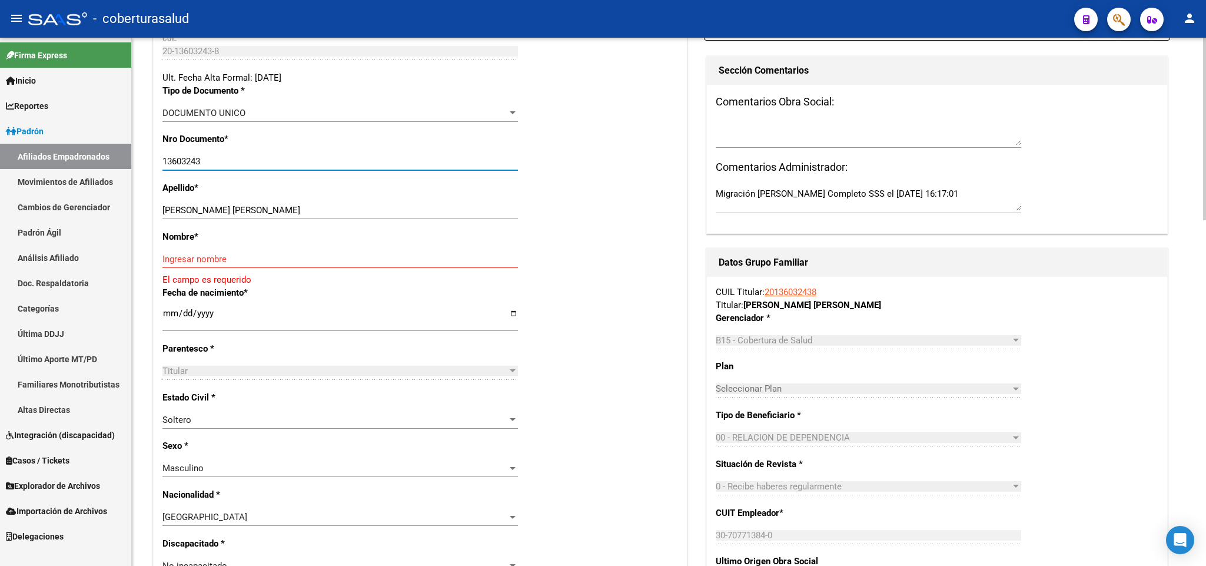
scroll to position [265, 0]
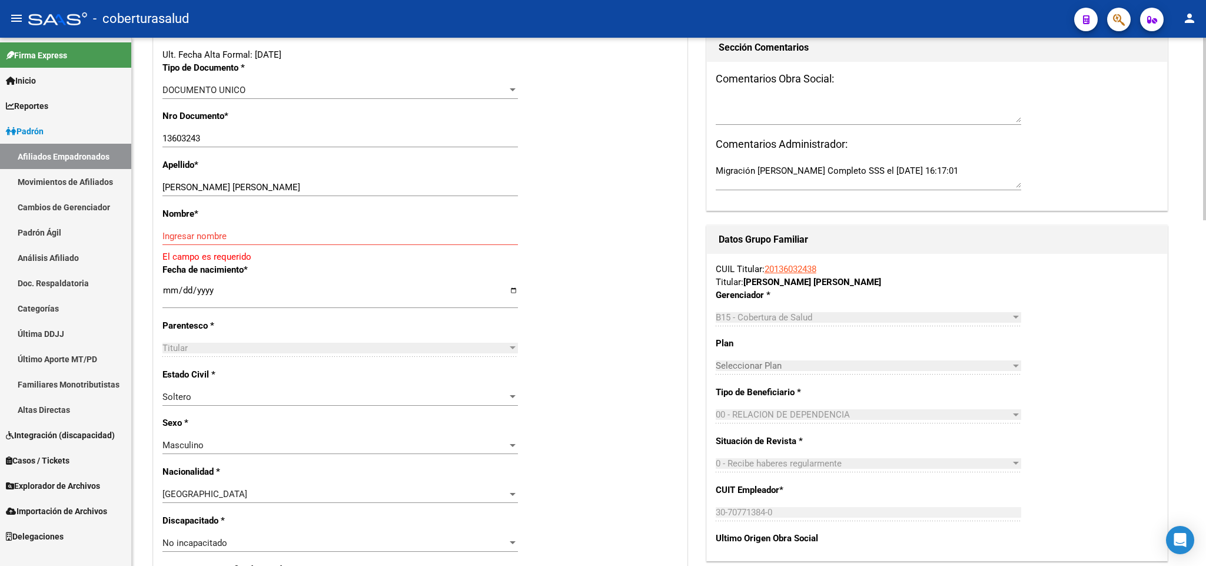
click at [200, 181] on div "[PERSON_NAME] [PERSON_NAME] Ingresar apellido" at bounding box center [339, 187] width 355 height 18
click at [202, 185] on input "[PERSON_NAME] [PERSON_NAME]" at bounding box center [339, 187] width 355 height 11
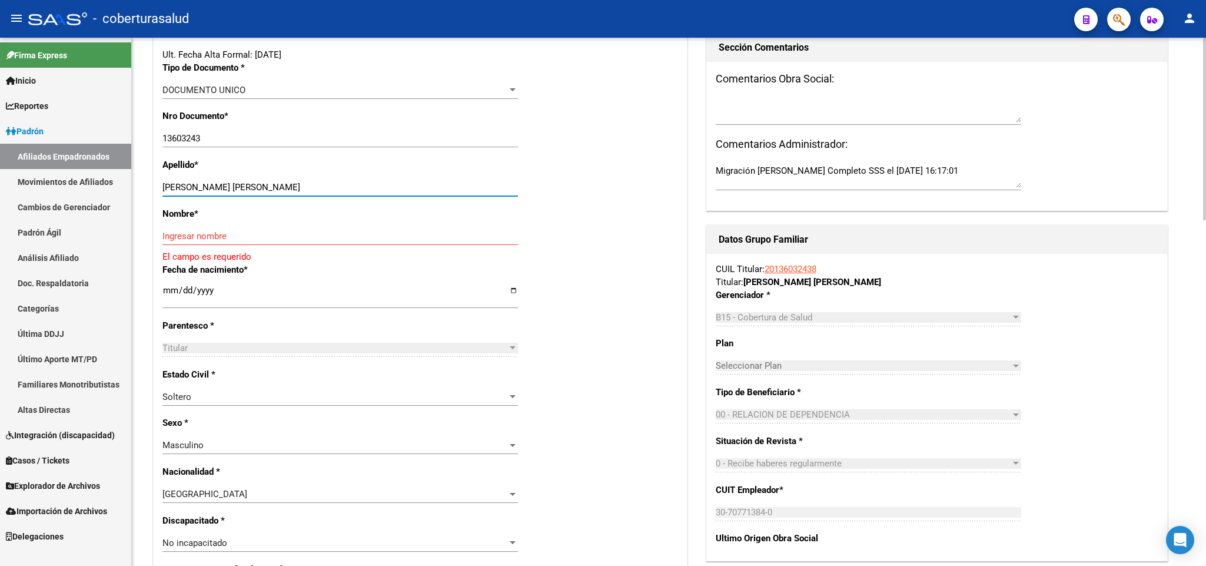
click at [202, 185] on input "[PERSON_NAME] [PERSON_NAME]" at bounding box center [339, 187] width 355 height 11
drag, startPoint x: 202, startPoint y: 185, endPoint x: 290, endPoint y: 188, distance: 87.7
click at [290, 188] on input "[PERSON_NAME] [PERSON_NAME]" at bounding box center [339, 187] width 355 height 11
type input "[PERSON_NAME]"
click at [244, 239] on input "Ingresar nombre" at bounding box center [339, 236] width 355 height 11
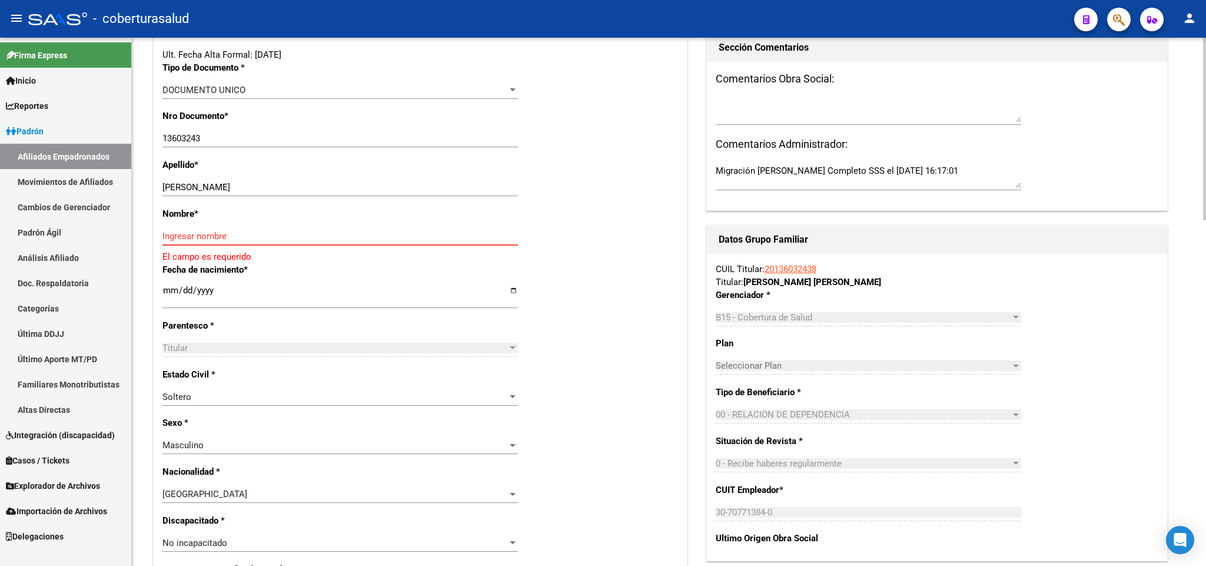
paste input "[PERSON_NAME]"
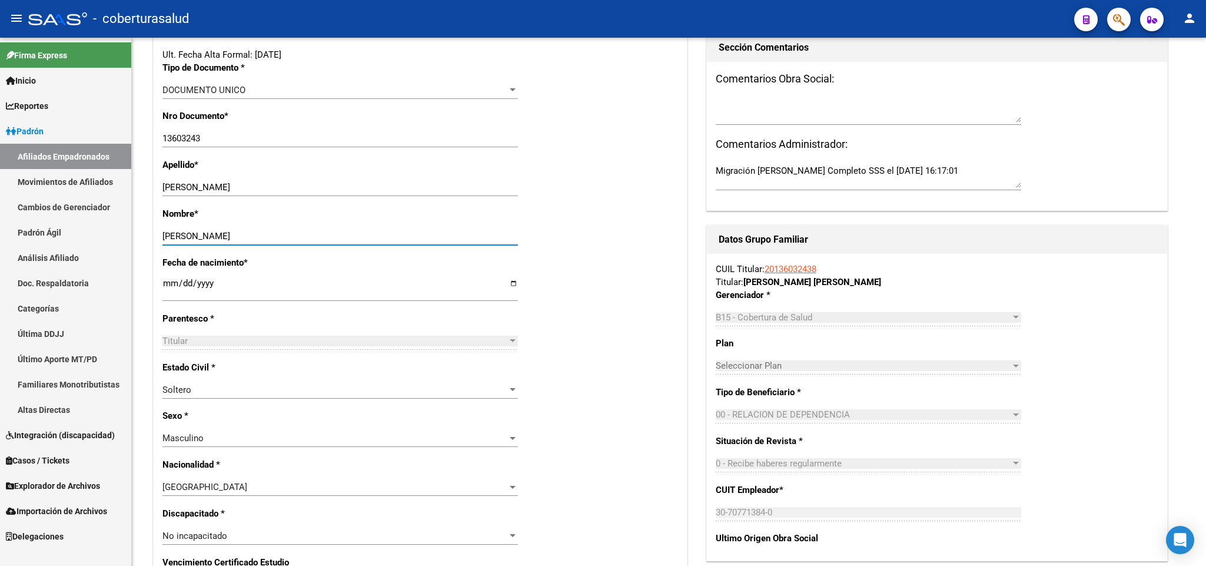
type input "[PERSON_NAME]"
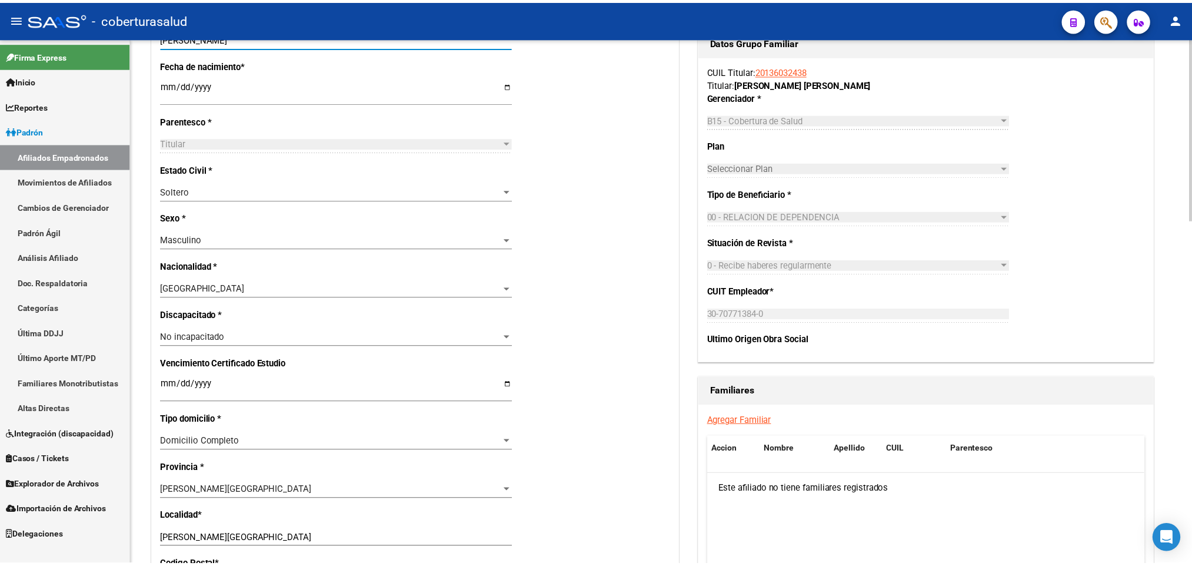
scroll to position [0, 0]
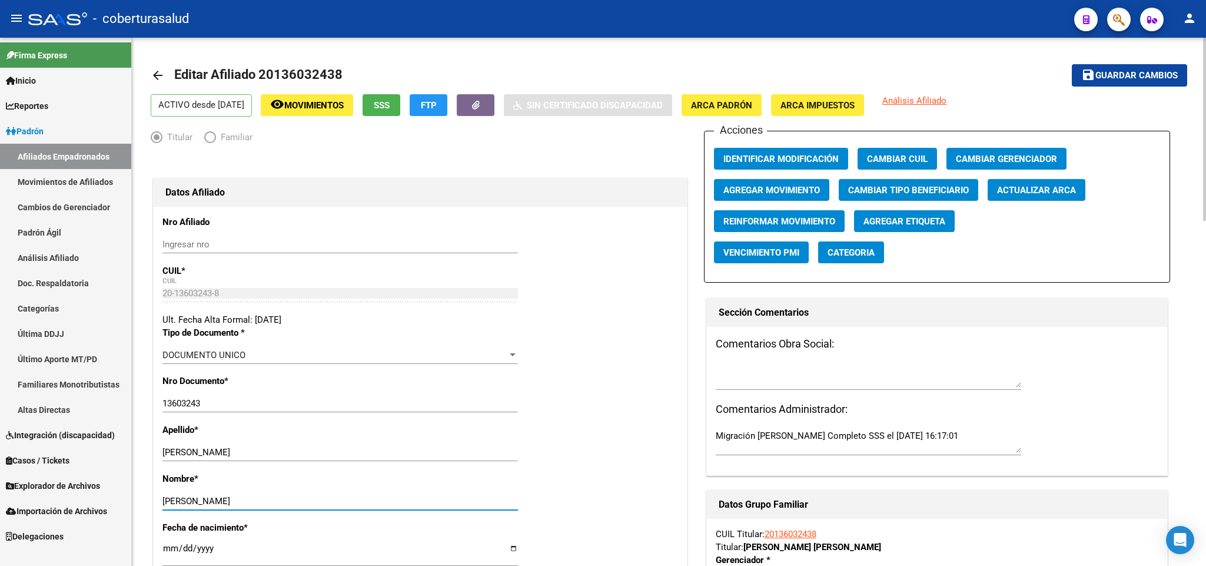
click at [1102, 75] on span "Guardar cambios" at bounding box center [1136, 76] width 82 height 11
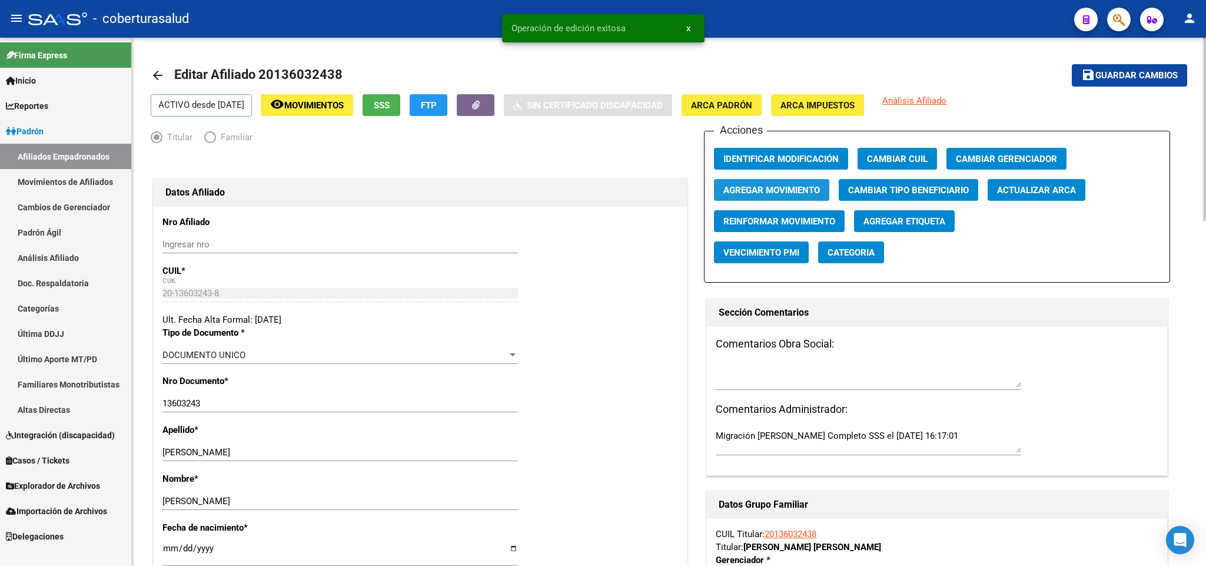
click at [793, 180] on button "Agregar Movimiento" at bounding box center [771, 190] width 115 height 22
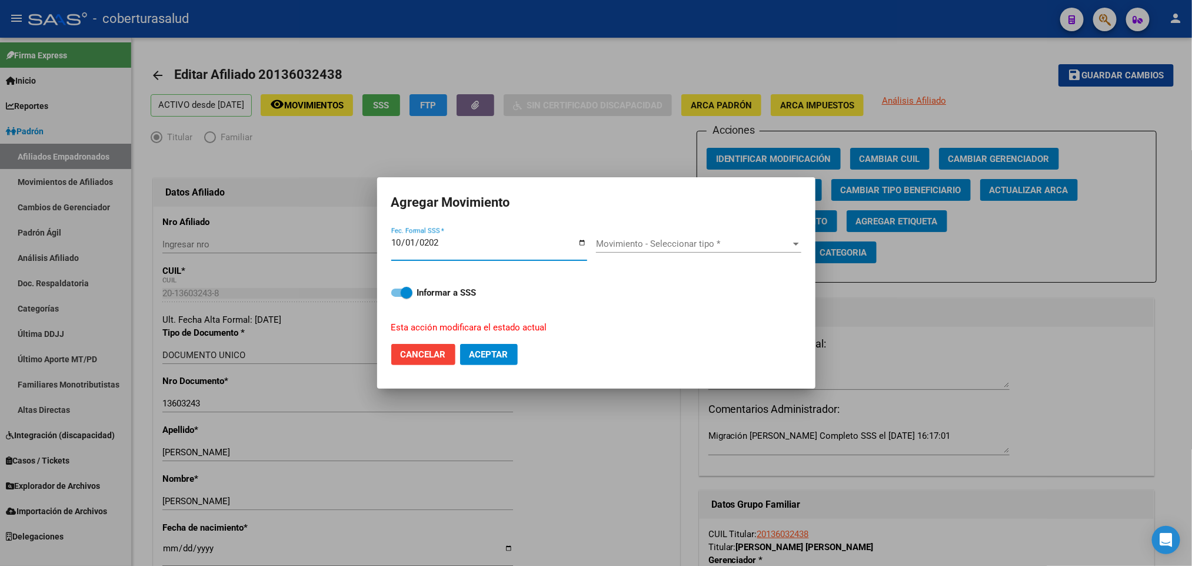
type input "[DATE]"
click at [470, 297] on strong "Informar a SSS" at bounding box center [446, 292] width 59 height 11
click at [397, 297] on input "Informar a SSS" at bounding box center [397, 297] width 1 height 1
checkbox input "false"
click at [654, 246] on span "Movimiento - Seleccionar tipo *" at bounding box center [693, 243] width 195 height 11
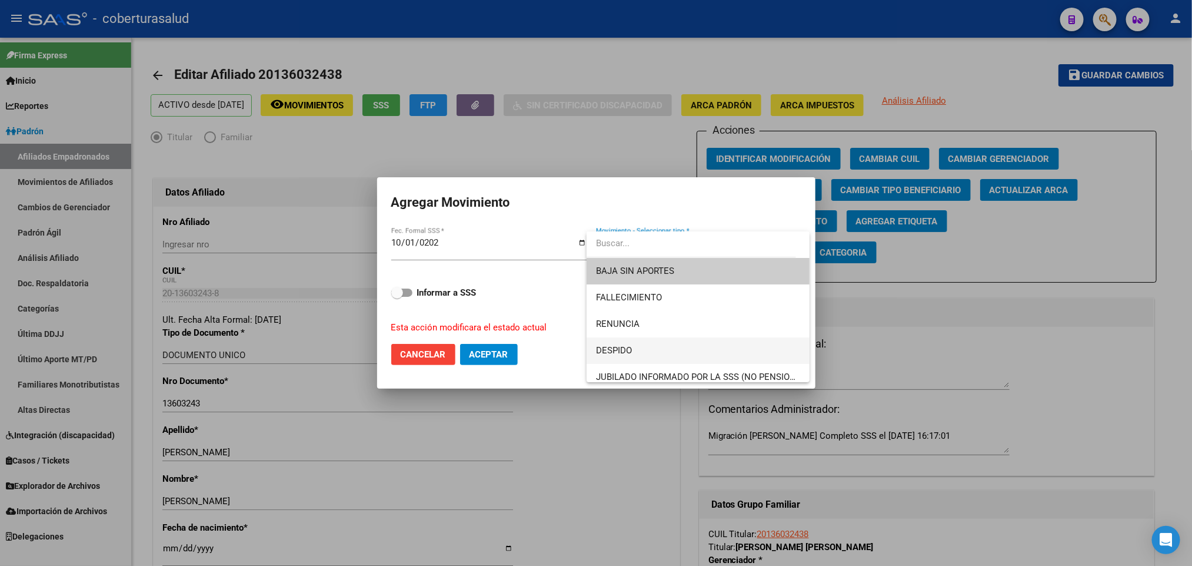
scroll to position [88, 0]
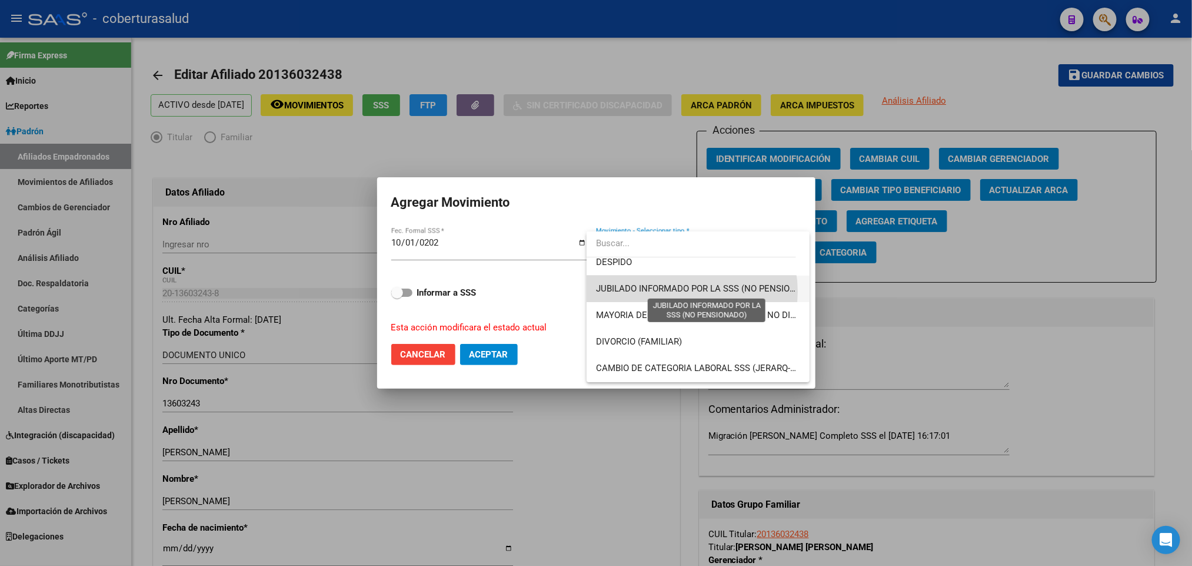
click at [689, 291] on span "JUBILADO INFORMADO POR LA SSS (NO PENSIONADO)" at bounding box center [706, 288] width 221 height 11
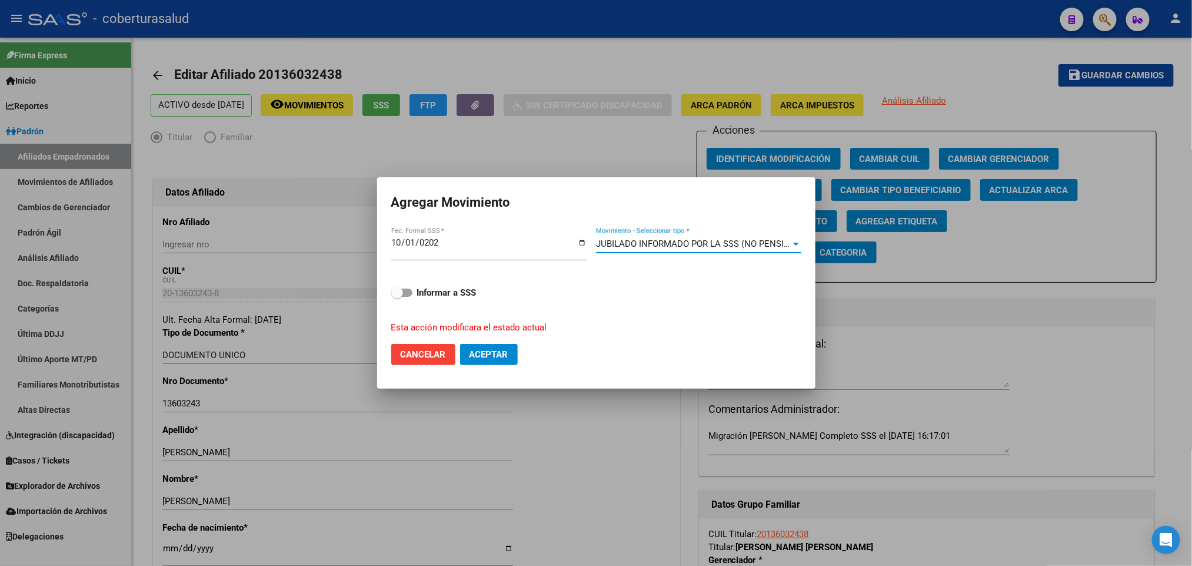
click at [707, 248] on span "JUBILADO INFORMADO POR LA SSS (NO PENSIONADO)" at bounding box center [706, 243] width 221 height 11
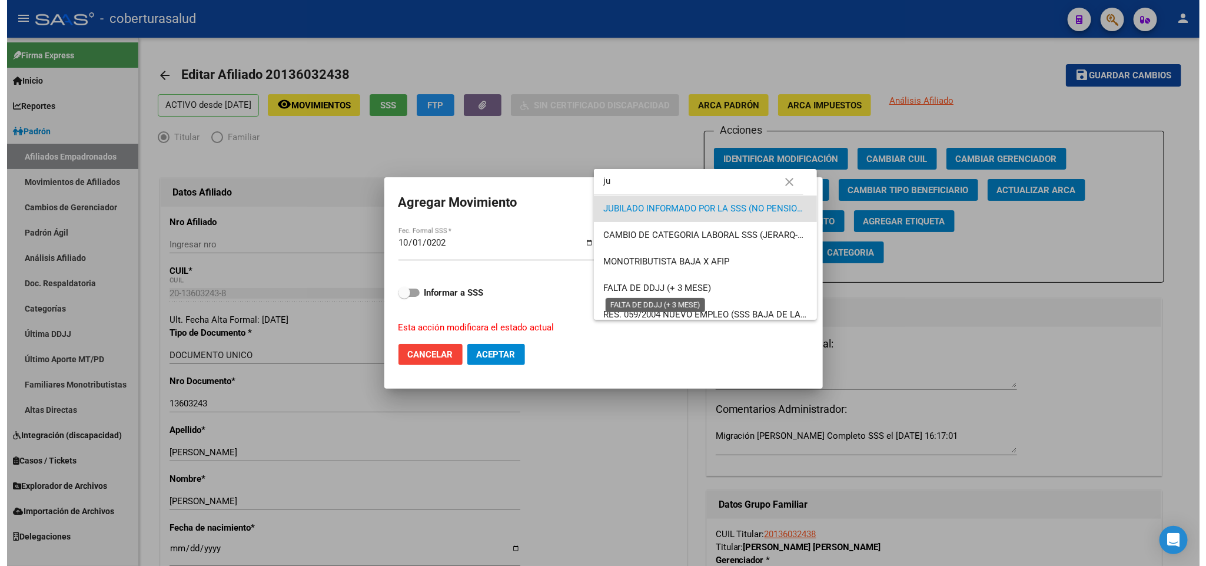
scroll to position [0, 0]
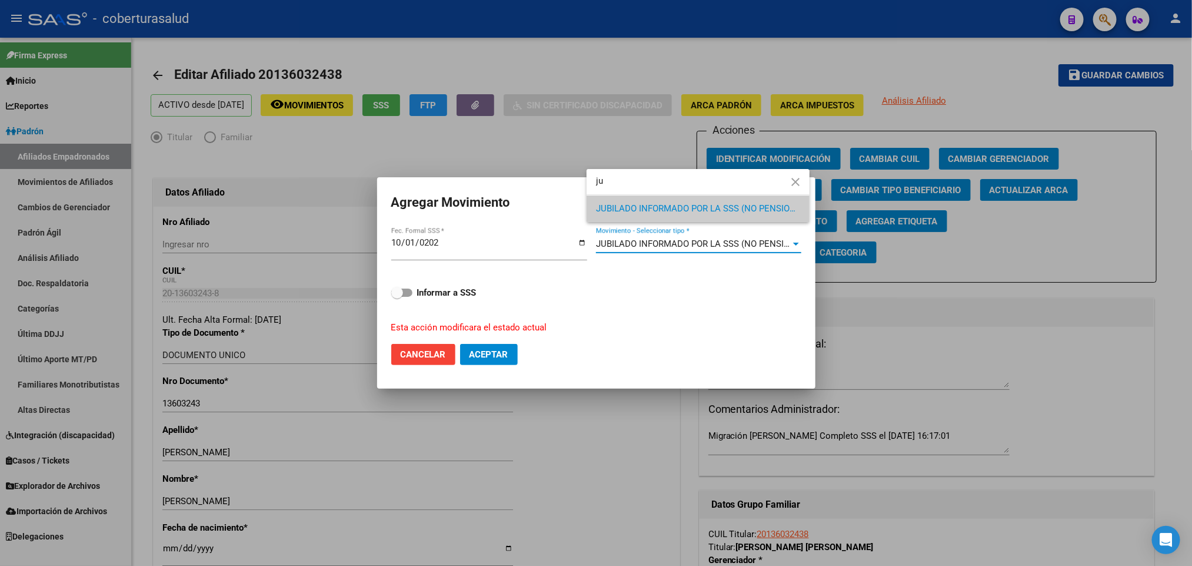
type input "ju"
click at [716, 283] on div at bounding box center [596, 283] width 1192 height 566
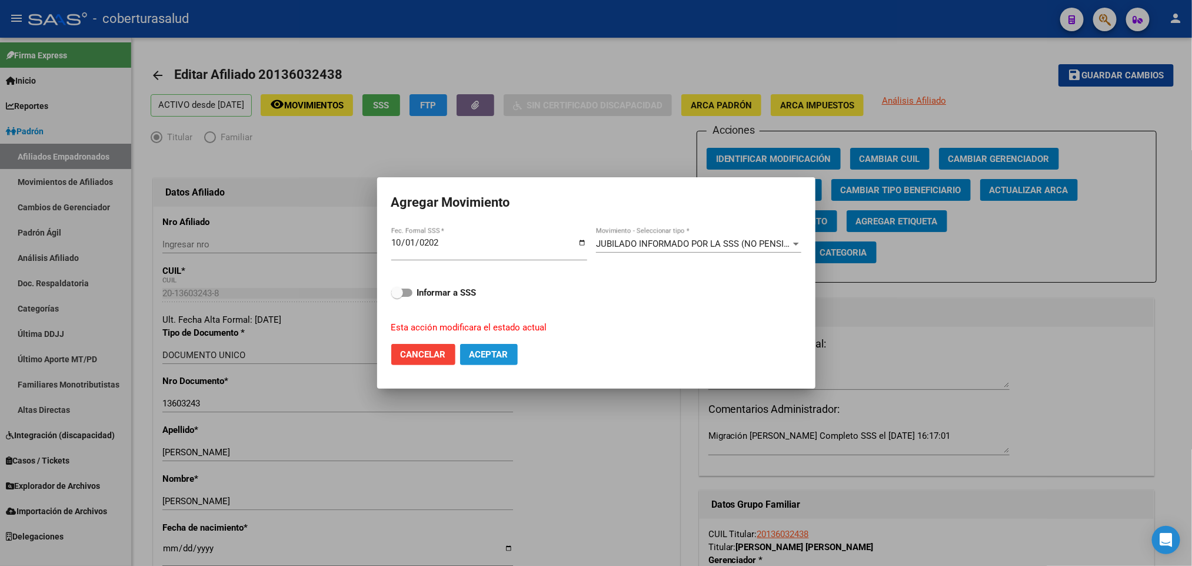
click at [489, 354] on span "Aceptar" at bounding box center [489, 354] width 39 height 11
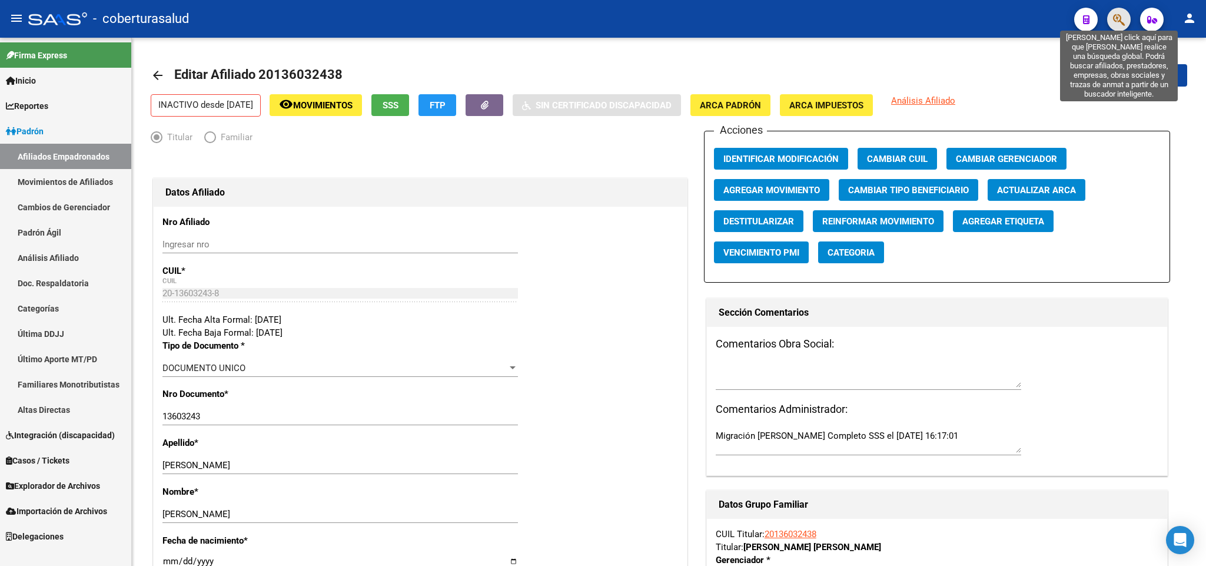
click at [1116, 23] on icon "button" at bounding box center [1119, 20] width 12 height 14
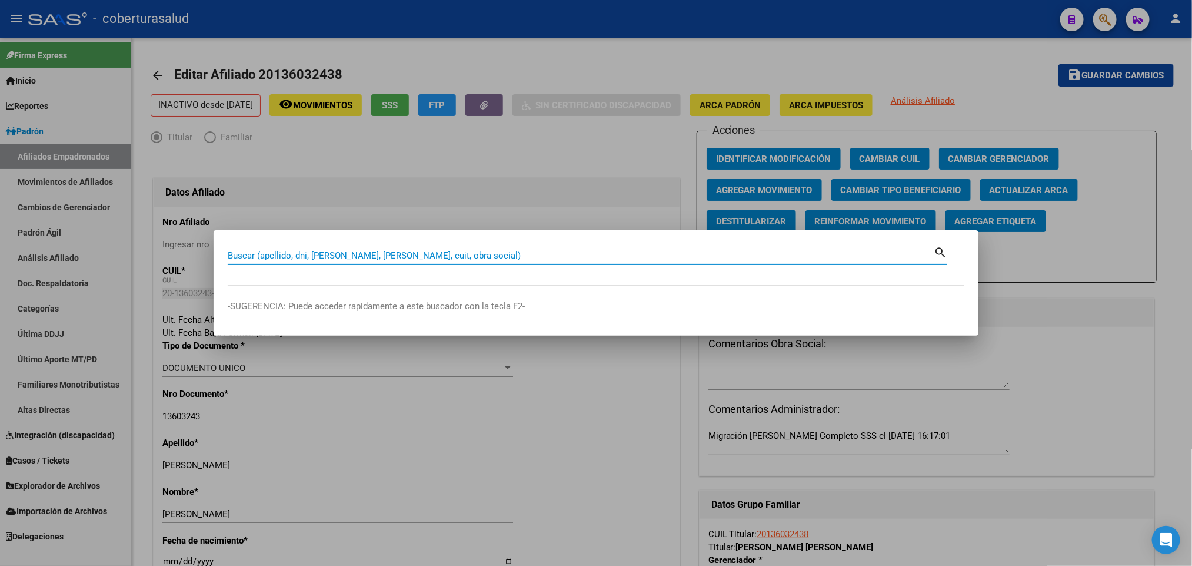
paste input "14300078"
type input "14300078"
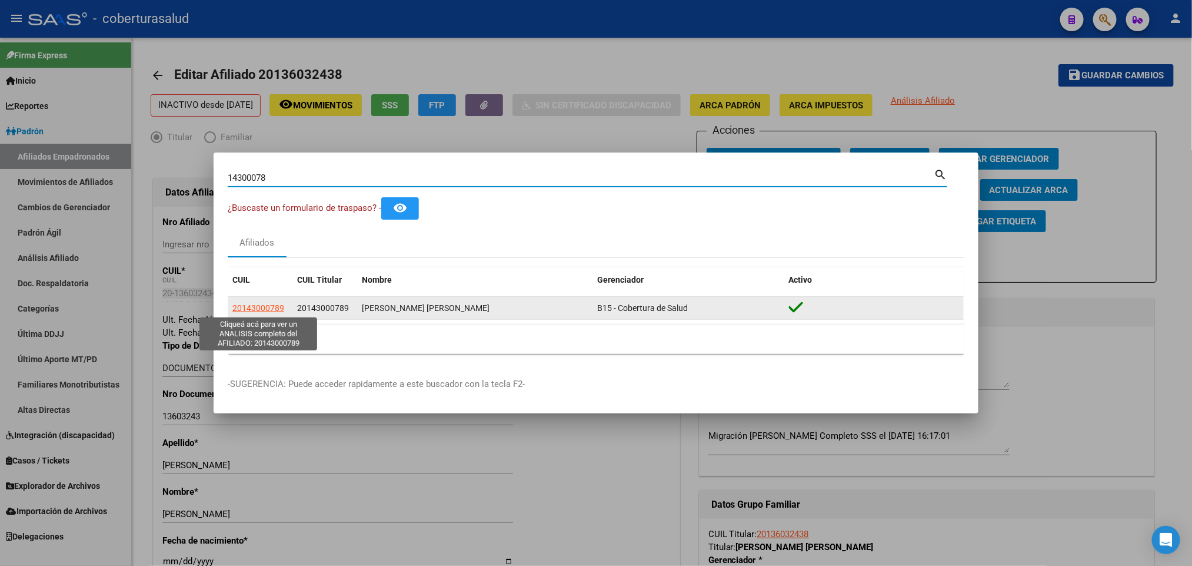
click at [247, 305] on span "20143000789" at bounding box center [258, 307] width 52 height 9
type textarea "20143000789"
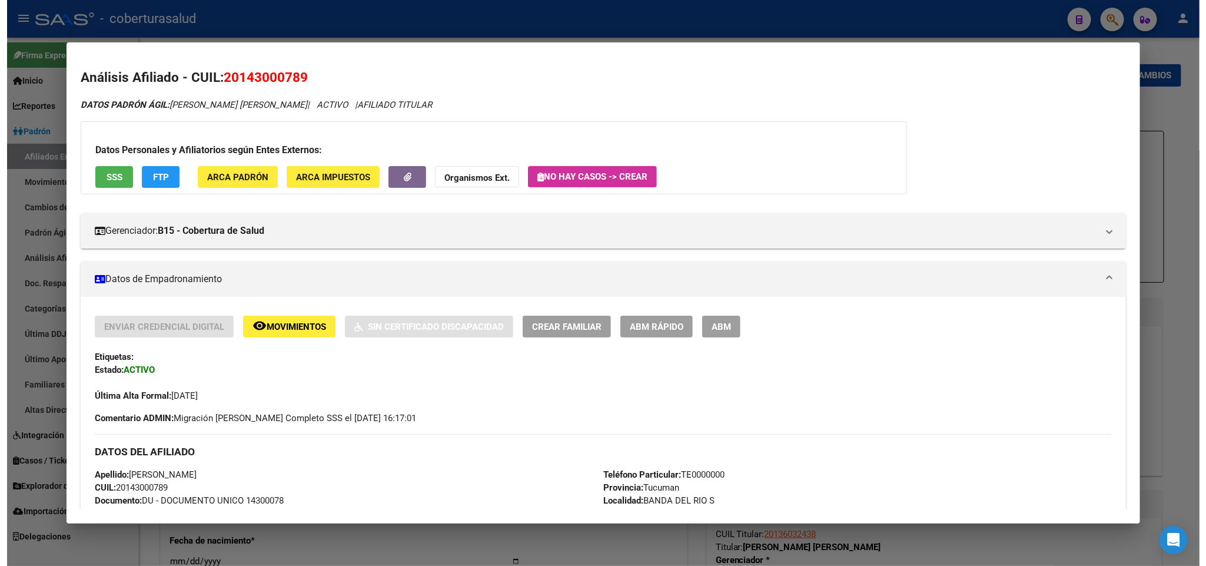
scroll to position [88, 0]
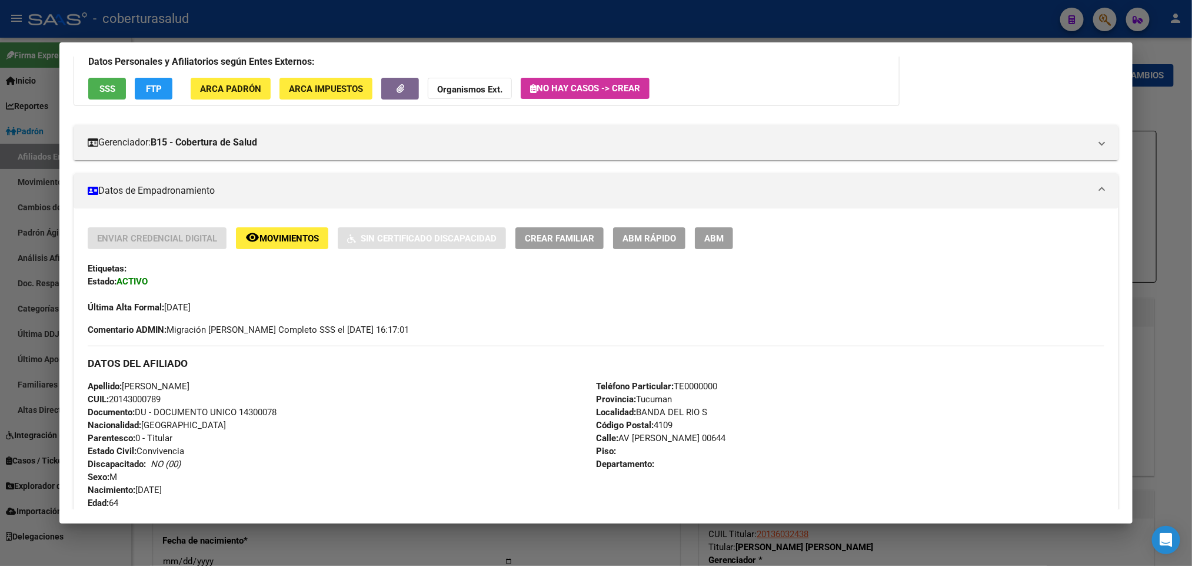
click at [712, 238] on span "ABM" at bounding box center [713, 238] width 19 height 11
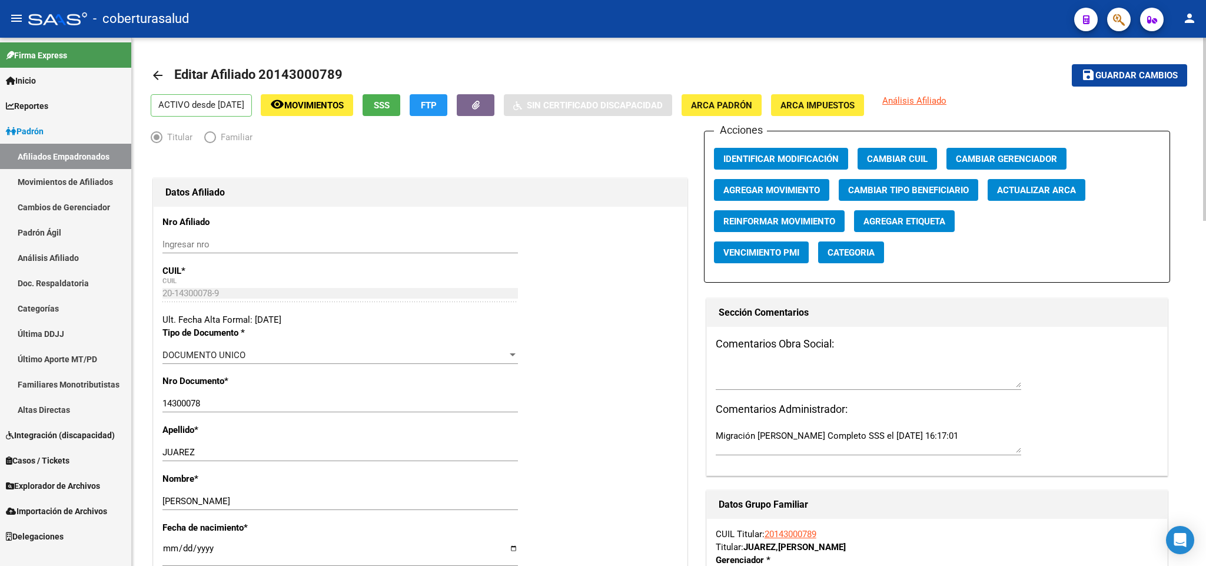
click at [344, 102] on span "Movimientos" at bounding box center [313, 105] width 59 height 11
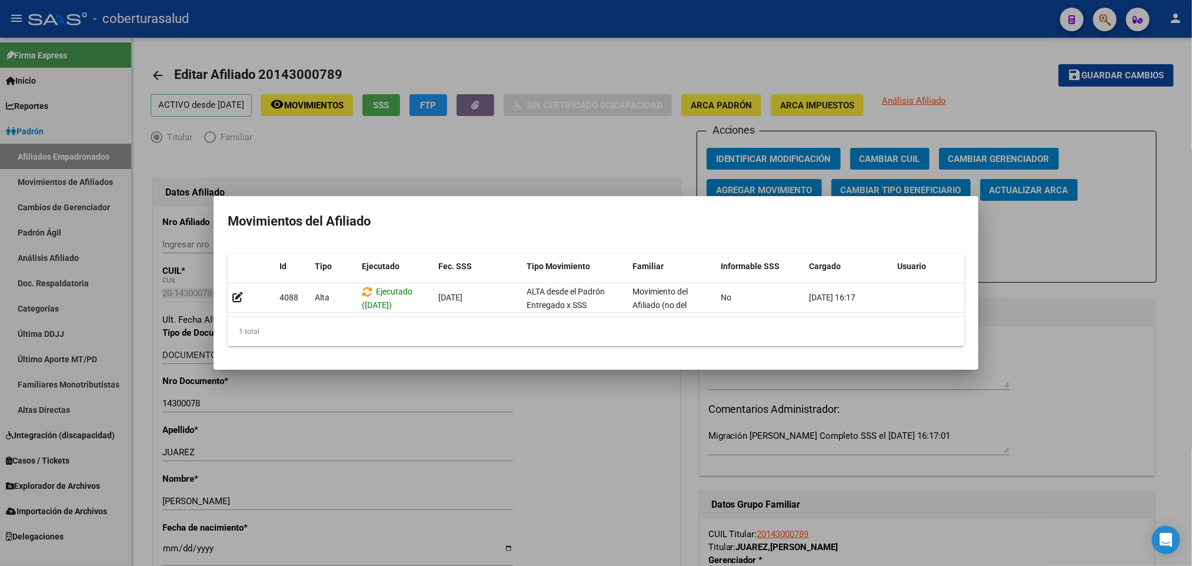
click at [461, 129] on div at bounding box center [596, 283] width 1192 height 566
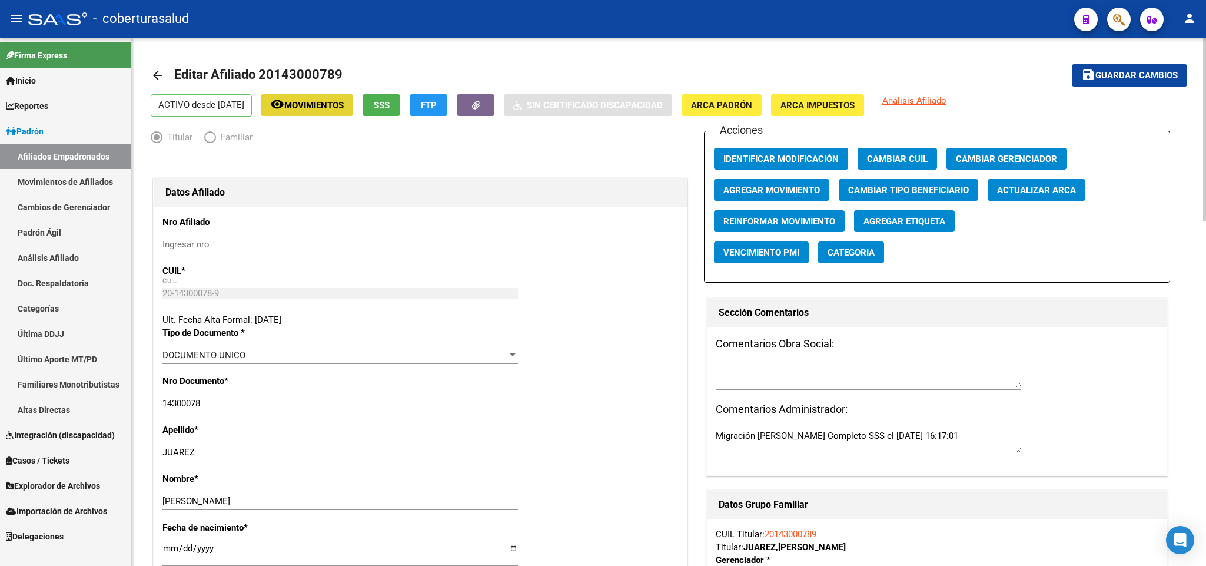
click at [344, 104] on span "Movimientos" at bounding box center [313, 105] width 59 height 11
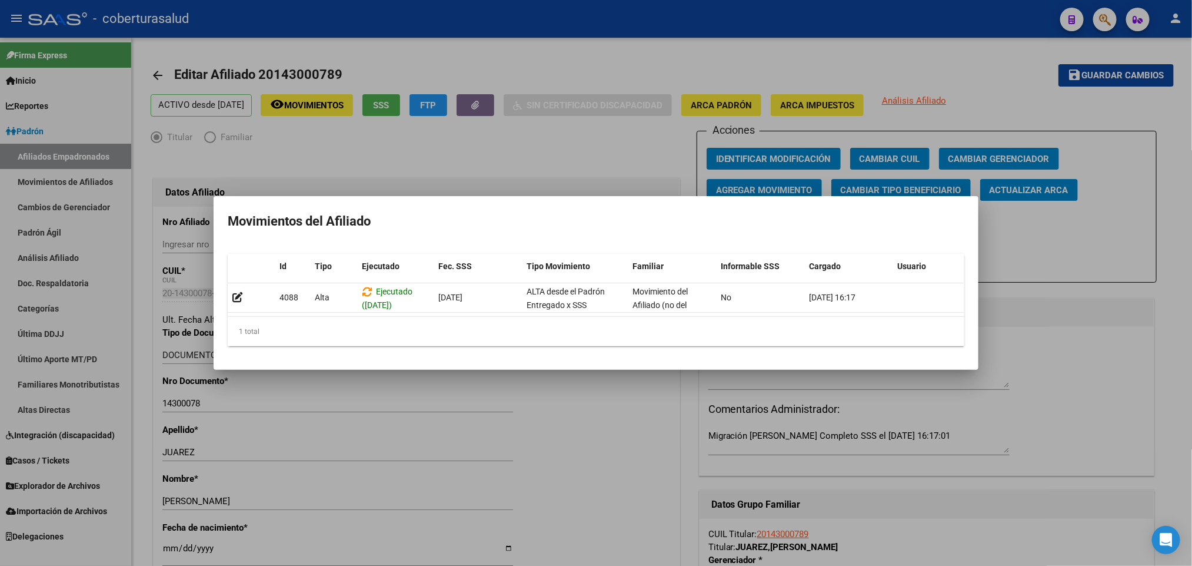
click at [444, 150] on div at bounding box center [596, 283] width 1192 height 566
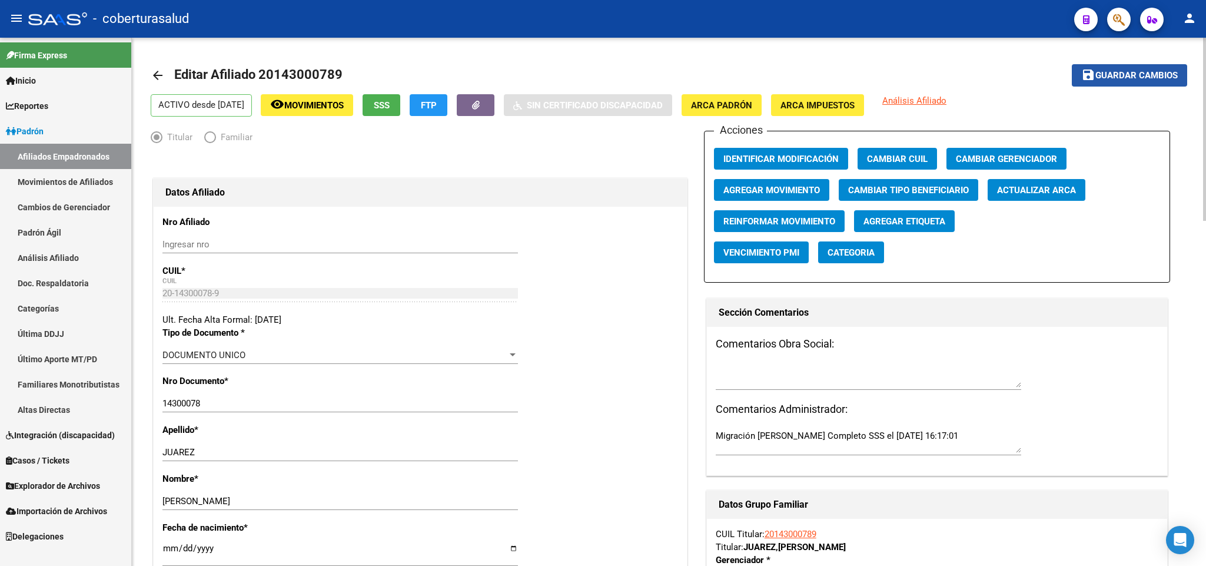
click at [1095, 71] on span "Guardar cambios" at bounding box center [1136, 76] width 82 height 11
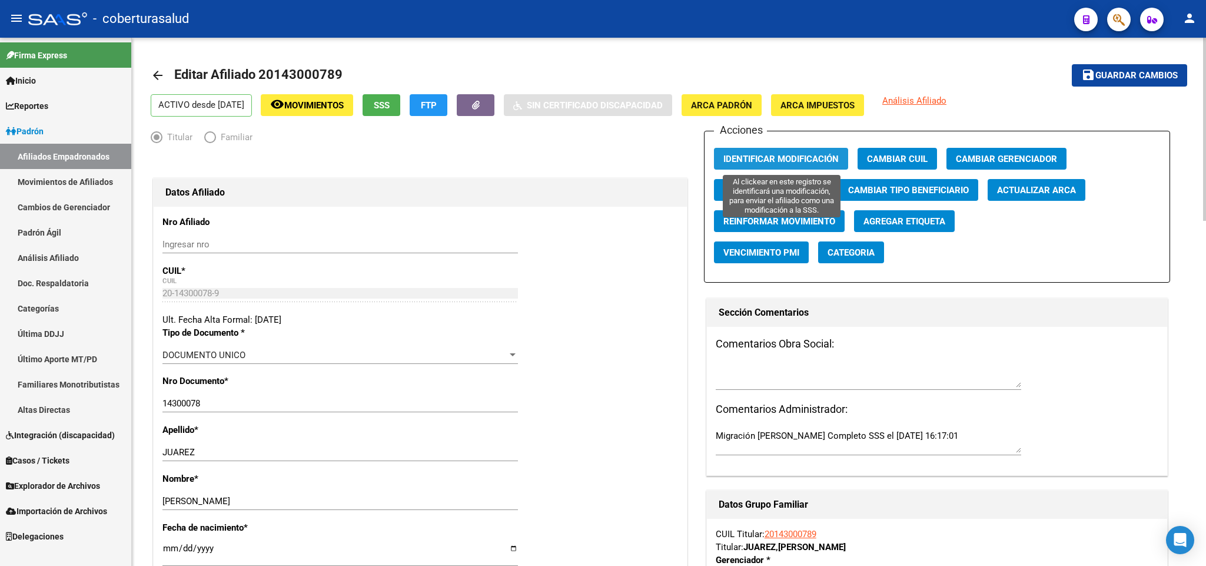
click at [820, 151] on button "Identificar Modificación" at bounding box center [781, 159] width 134 height 22
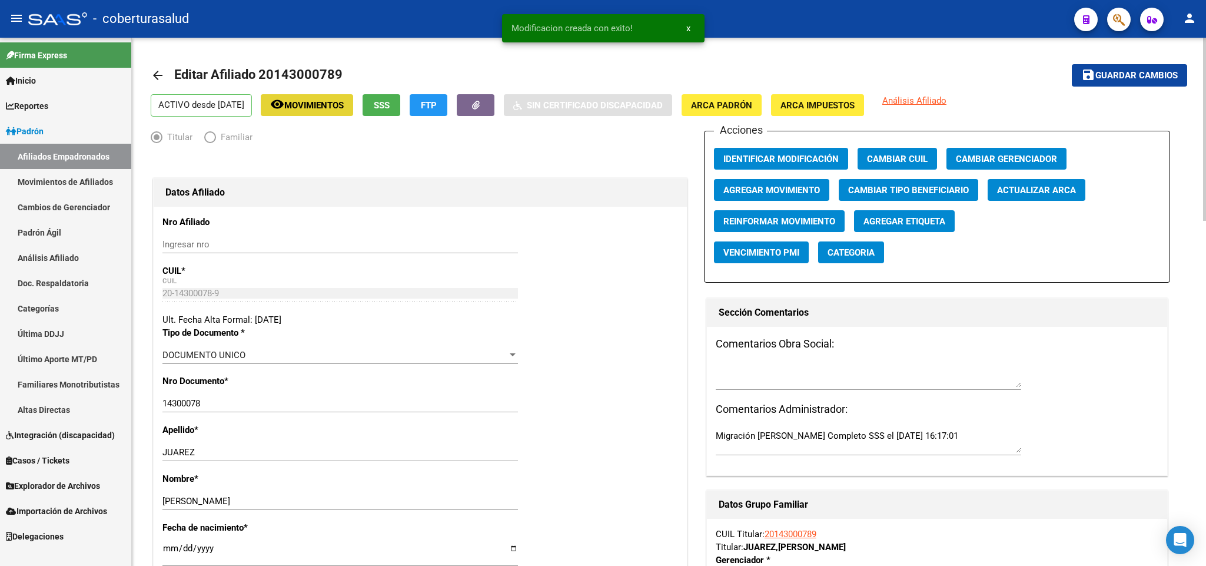
click at [334, 105] on span "Movimientos" at bounding box center [313, 105] width 59 height 11
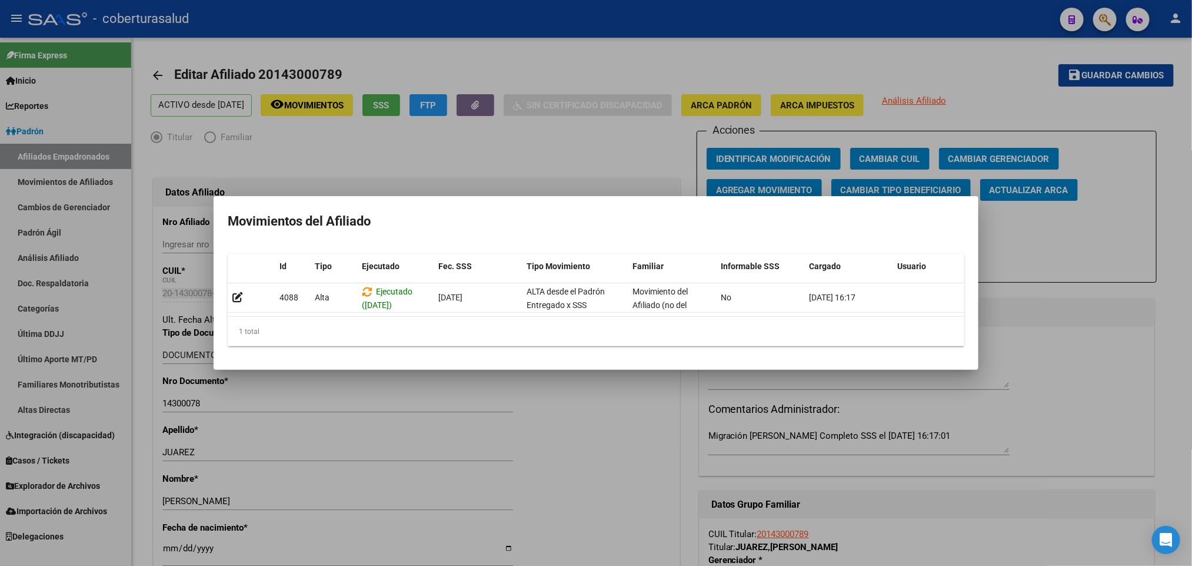
click at [1144, 114] on div at bounding box center [596, 283] width 1192 height 566
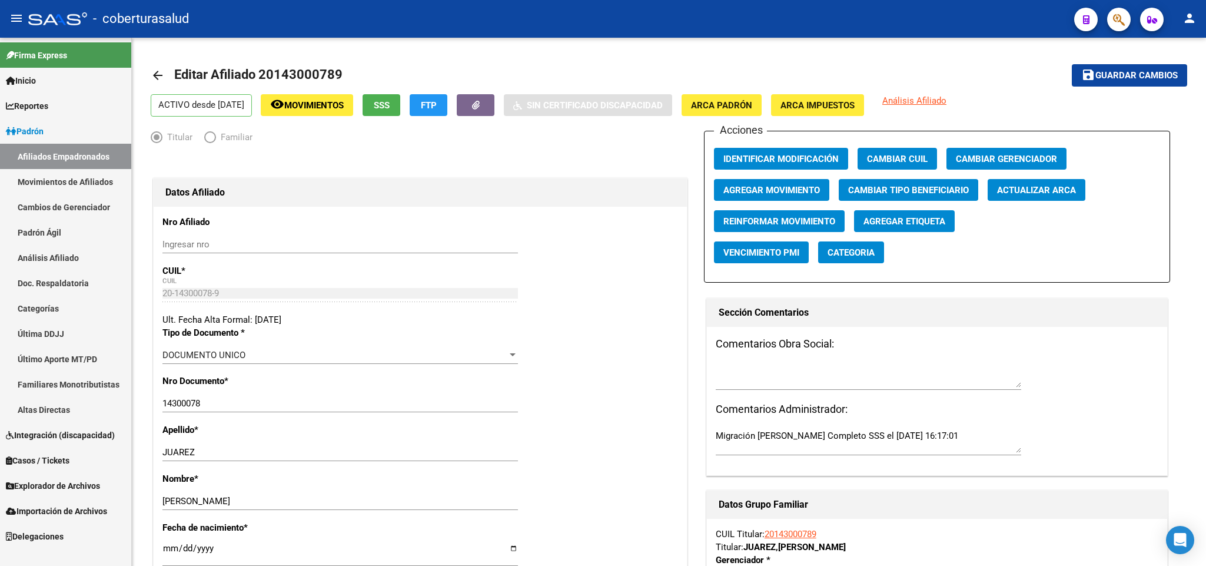
click at [1111, 21] on button "button" at bounding box center [1119, 20] width 24 height 24
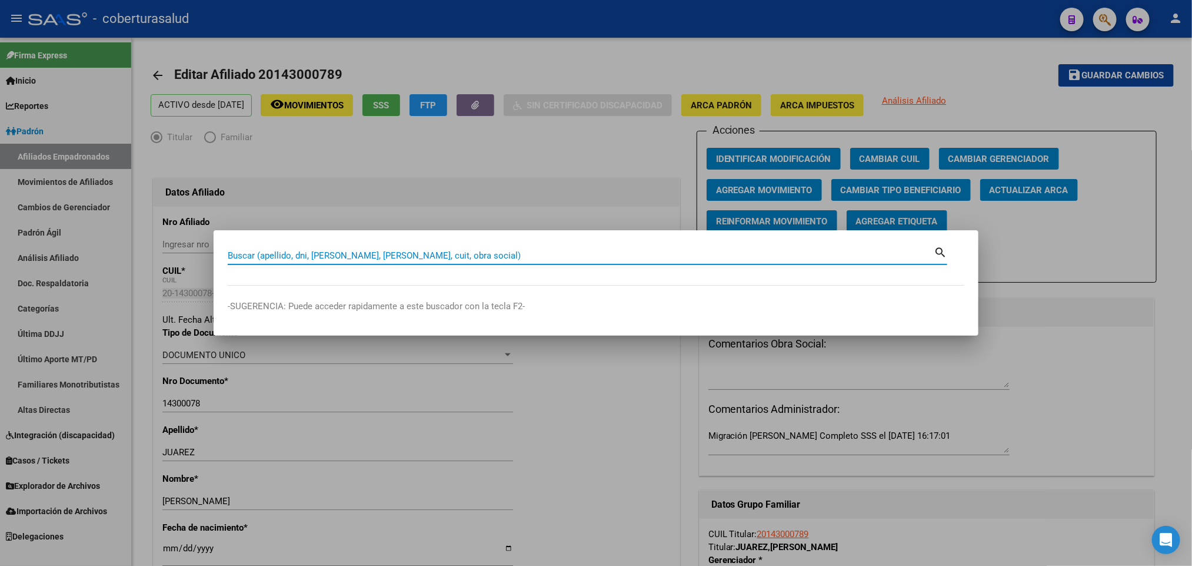
paste input "93049810"
type input "93049810"
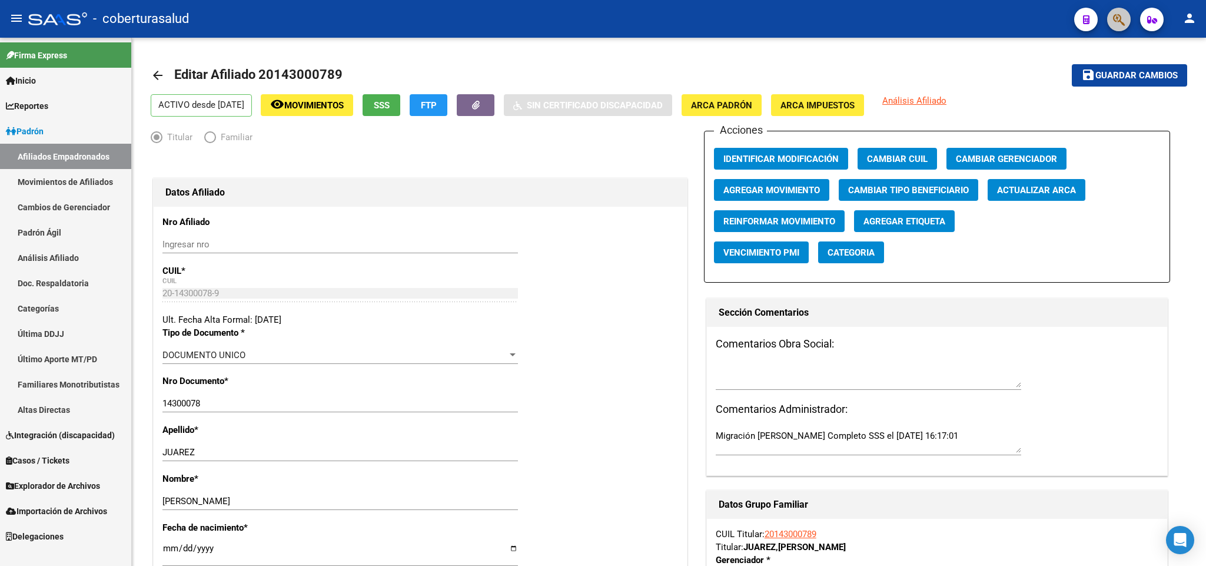
click at [1124, 11] on span "button" at bounding box center [1119, 20] width 12 height 24
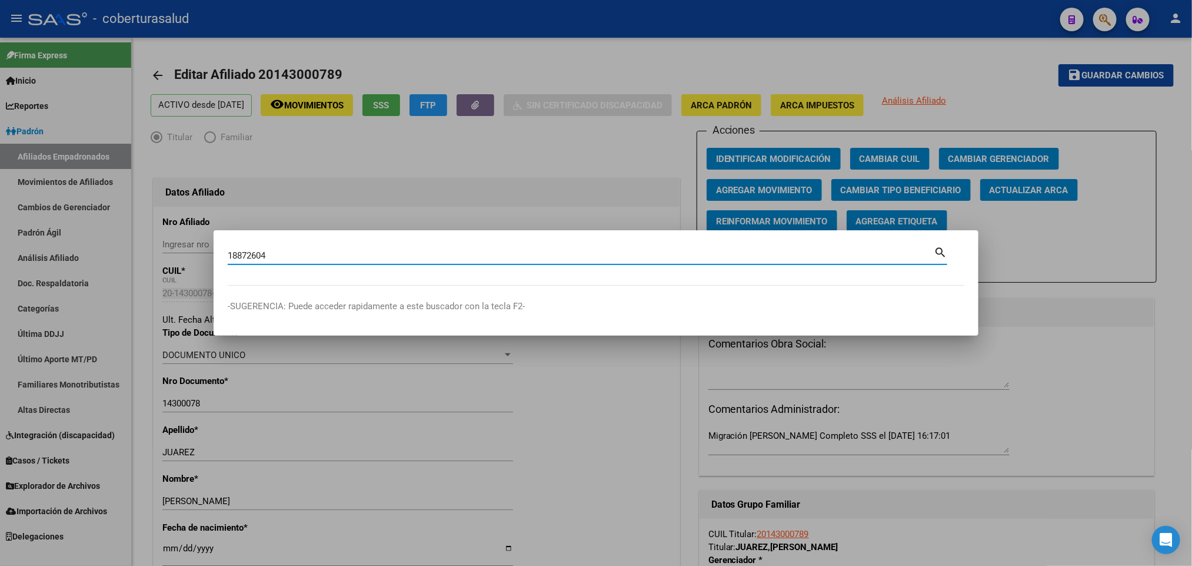
type input "18872604"
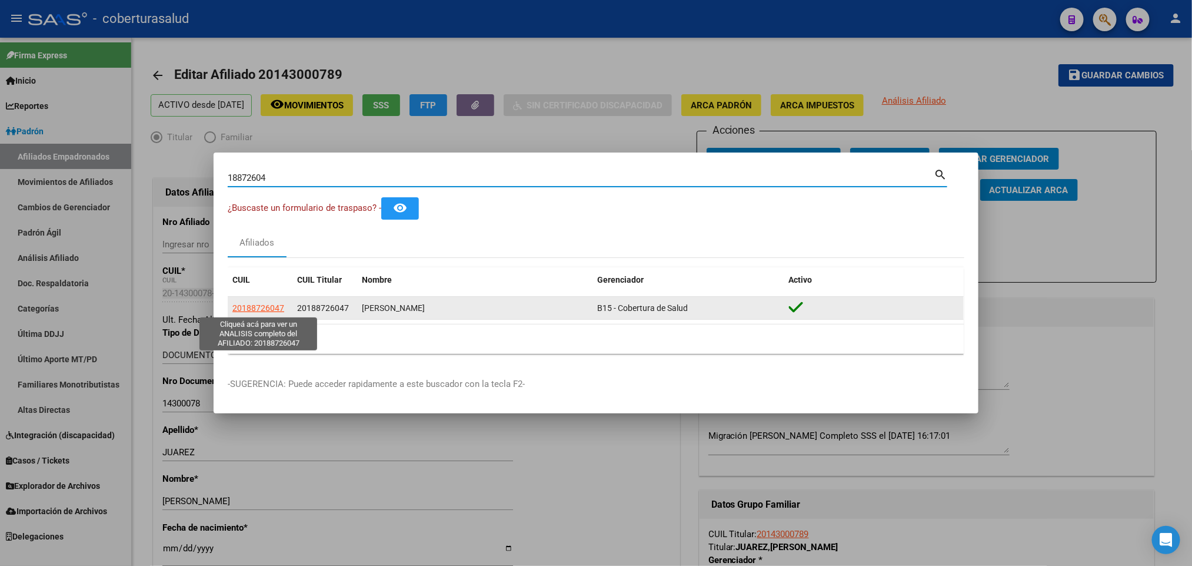
click at [253, 305] on span "20188726047" at bounding box center [258, 307] width 52 height 9
type textarea "20188726047"
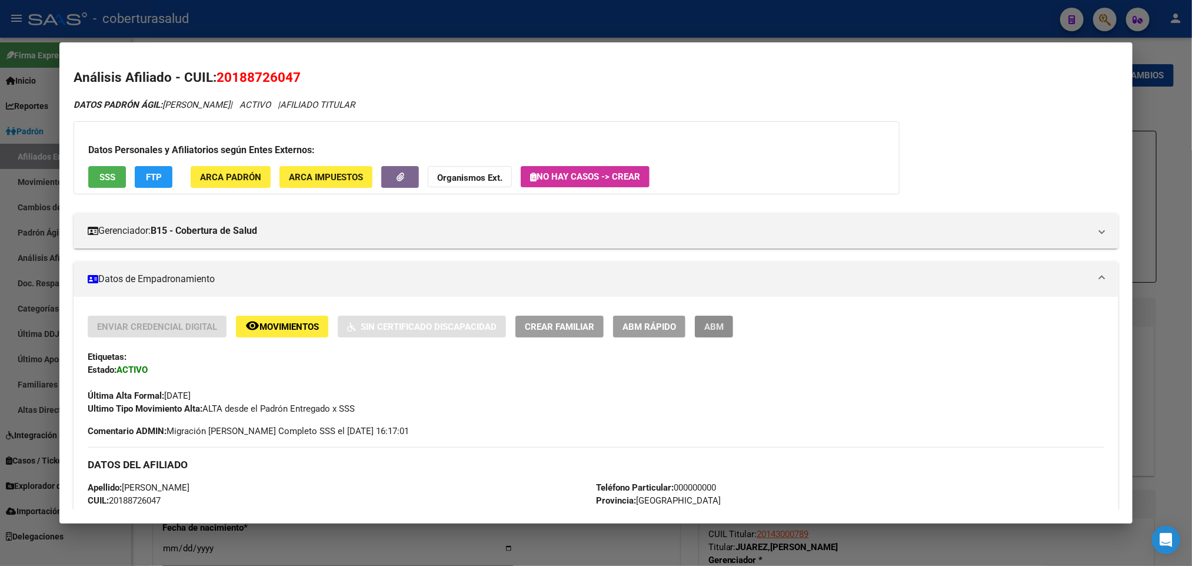
click at [702, 318] on button "ABM" at bounding box center [714, 326] width 38 height 22
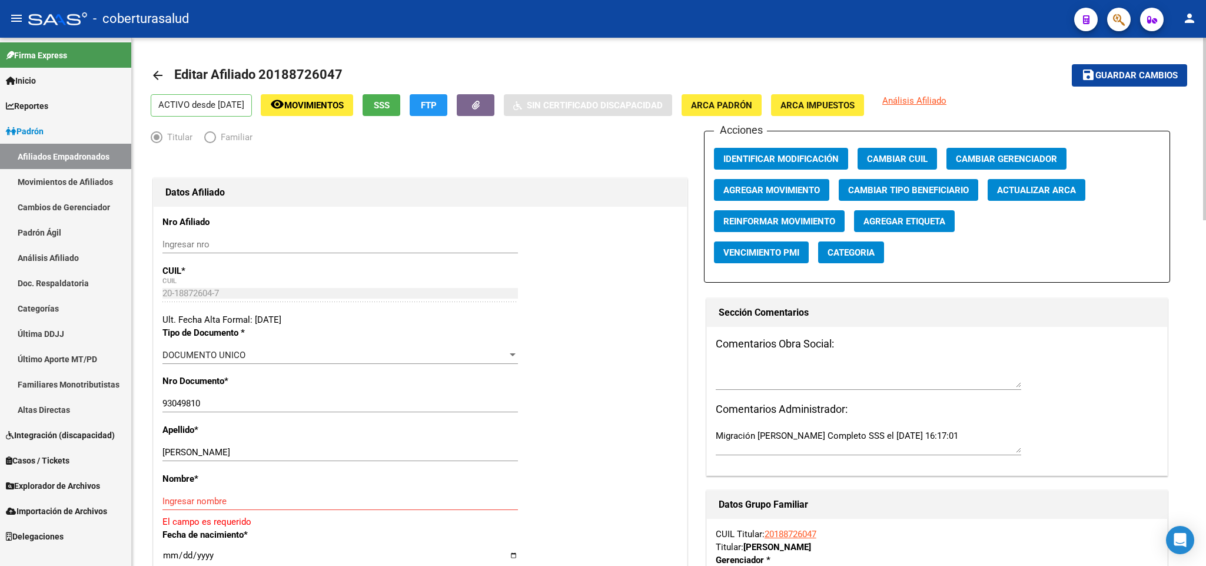
click at [230, 401] on input "93049810" at bounding box center [339, 403] width 355 height 11
drag, startPoint x: 230, startPoint y: 401, endPoint x: 214, endPoint y: 403, distance: 16.1
click at [214, 403] on input "93049810" at bounding box center [339, 403] width 355 height 11
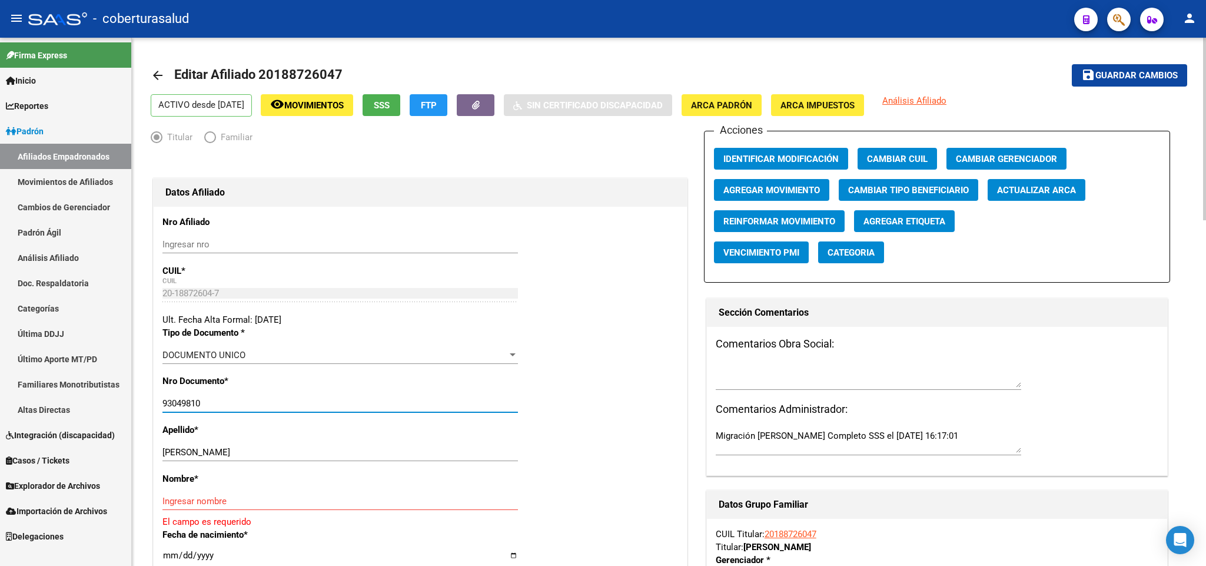
click at [214, 403] on input "93049810" at bounding box center [339, 403] width 355 height 11
